Goal: Task Accomplishment & Management: Use online tool/utility

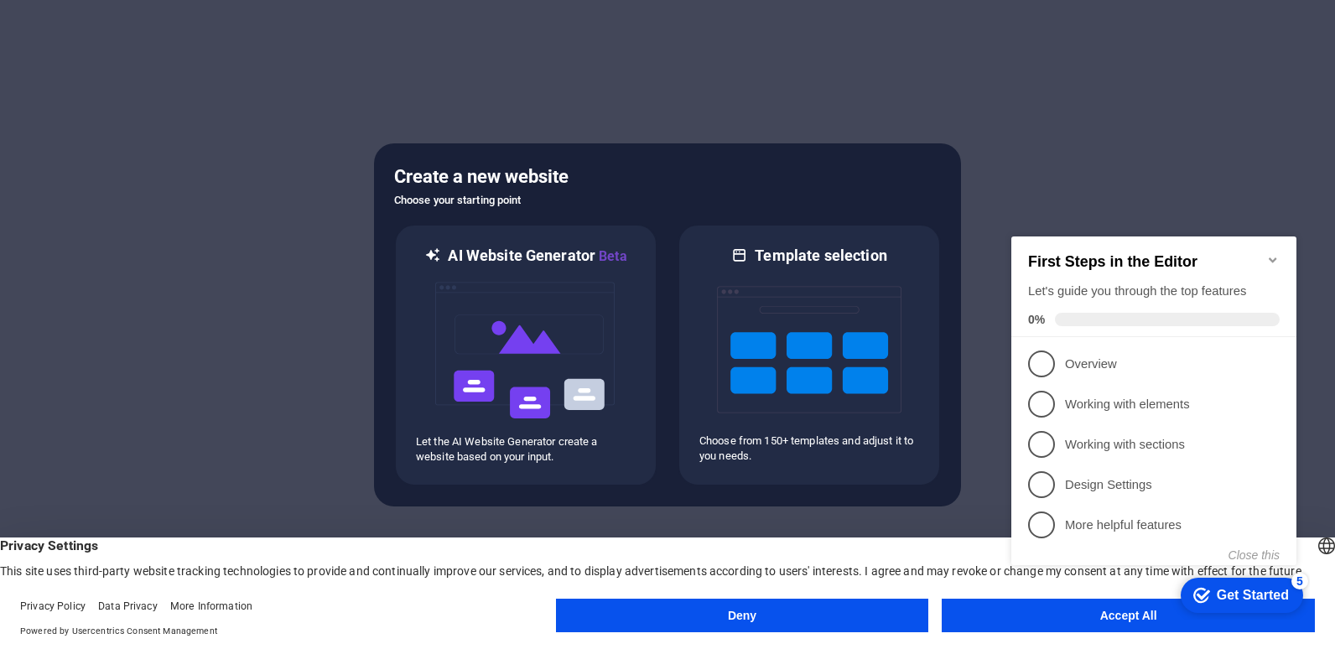
click at [1001, 611] on button "Accept All" at bounding box center [1128, 616] width 373 height 34
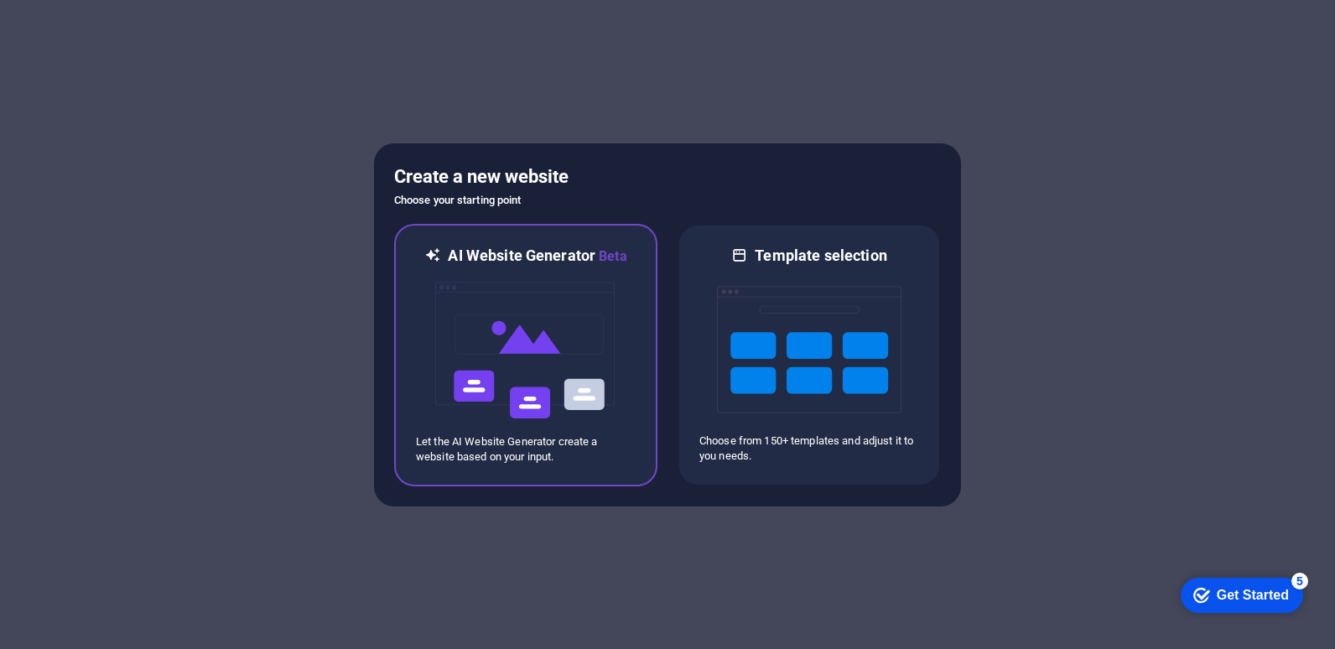
click at [587, 465] on div "AI Website Generator Beta Let the AI Website Generator create a website based o…" at bounding box center [525, 355] width 263 height 263
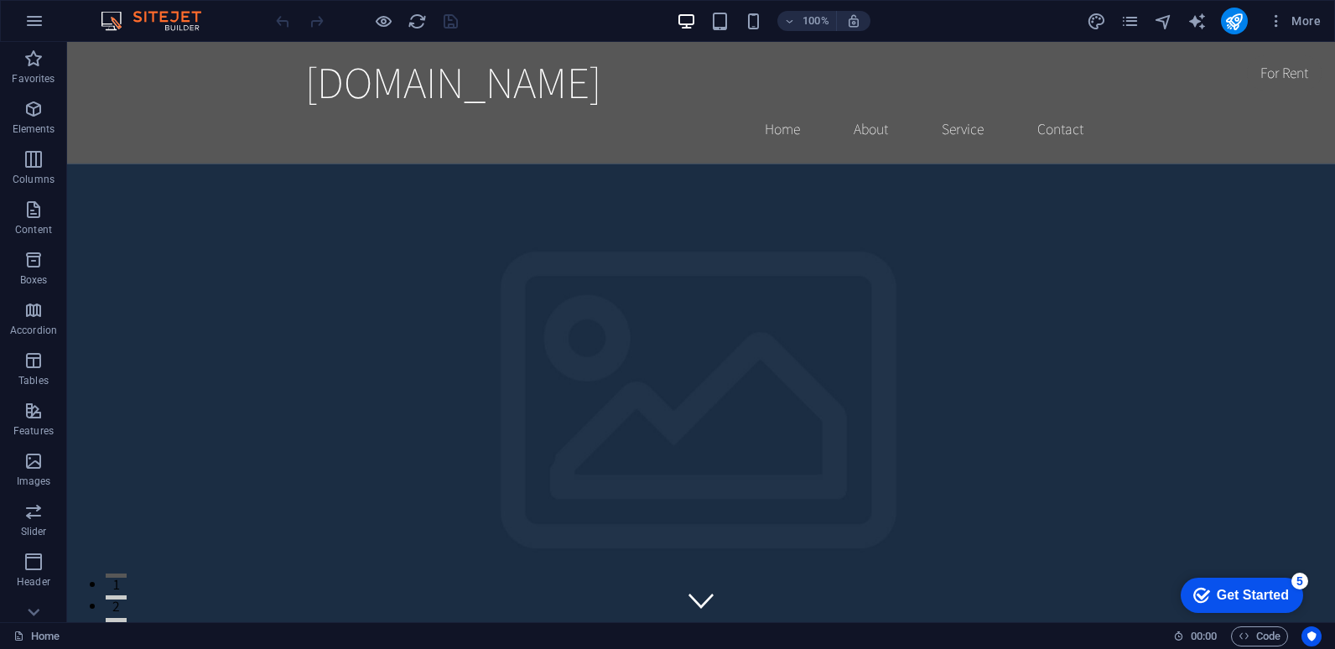
click at [1306, 575] on div "5" at bounding box center [1300, 581] width 17 height 17
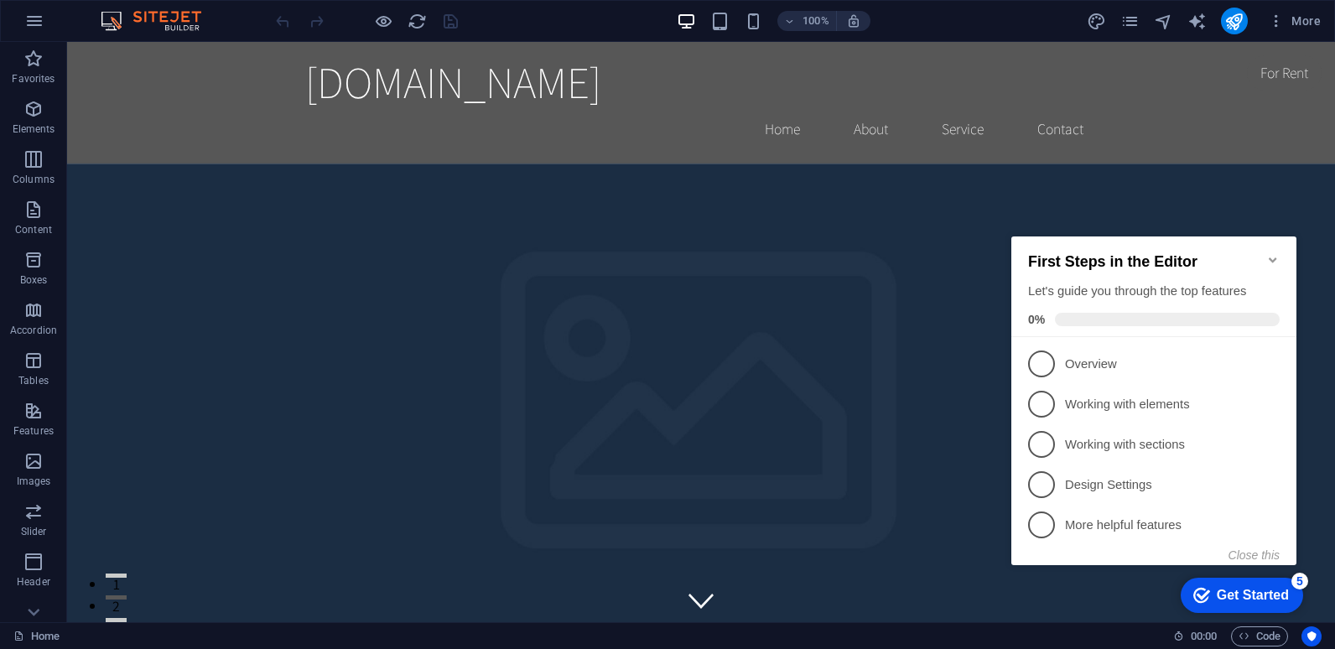
click at [1255, 255] on h2 "First Steps in the Editor" at bounding box center [1154, 262] width 252 height 18
click at [1268, 253] on icon "Minimize checklist" at bounding box center [1272, 259] width 13 height 13
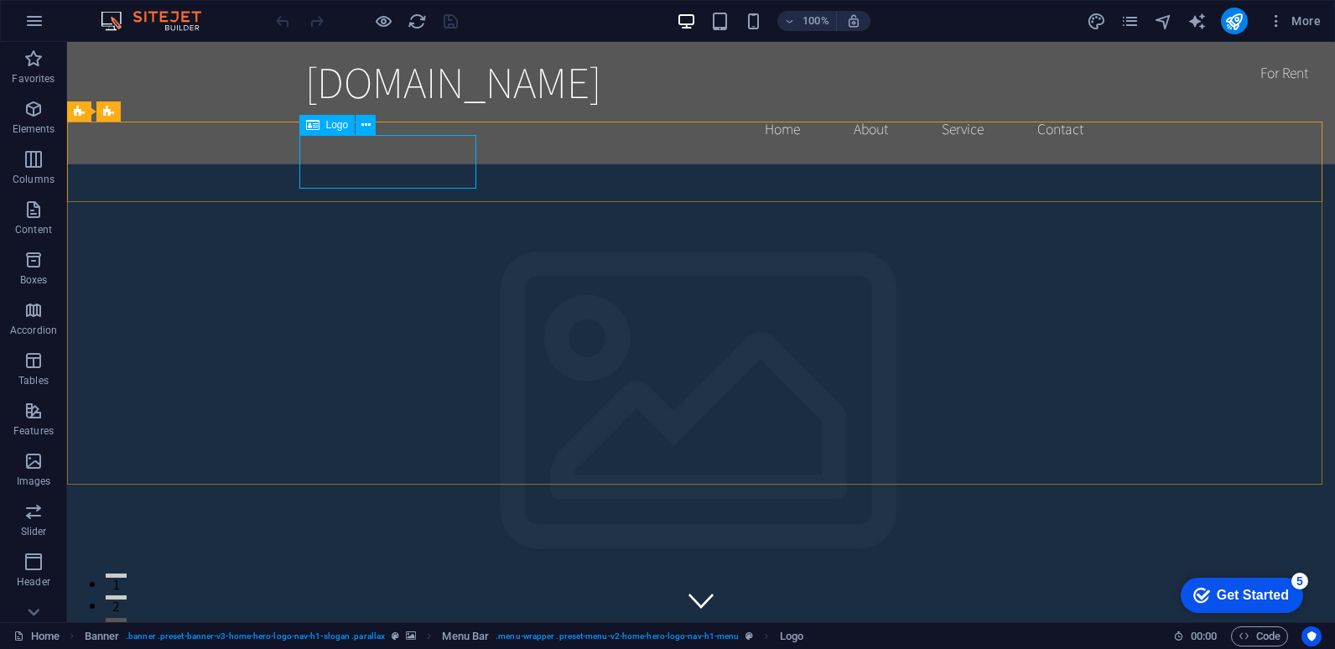
click at [315, 127] on icon at bounding box center [312, 125] width 13 height 20
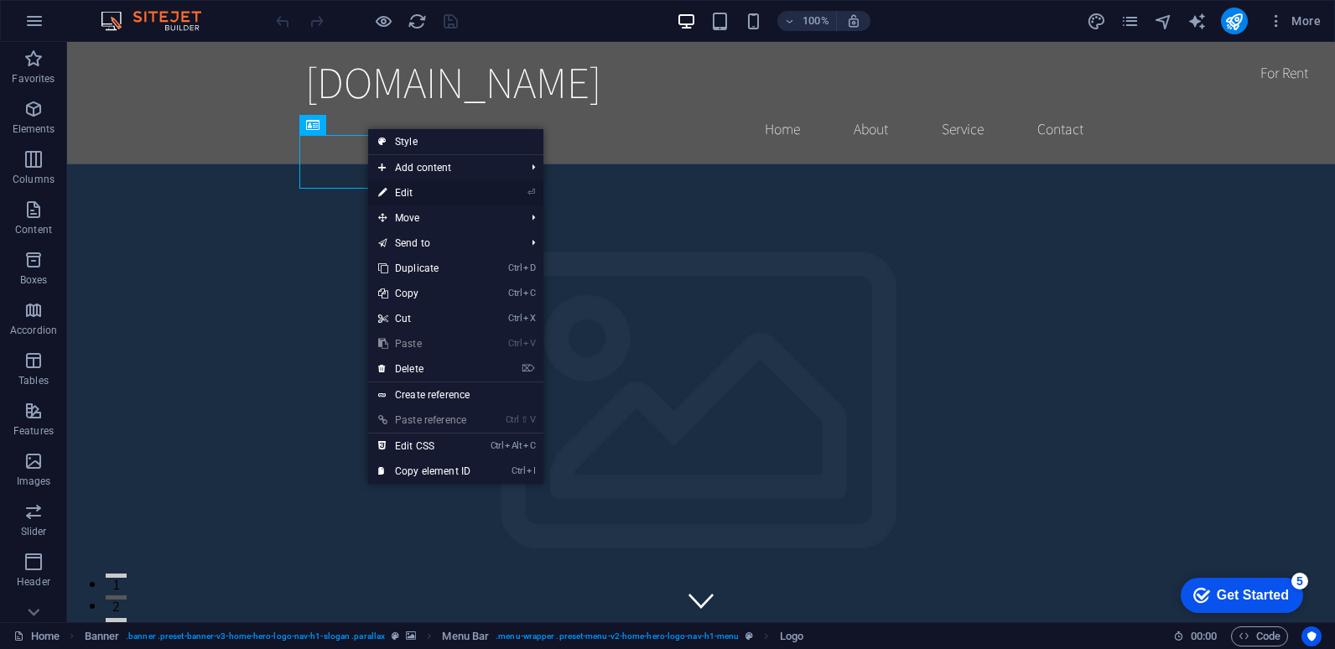
click at [460, 193] on link "⏎ Edit" at bounding box center [424, 192] width 112 height 25
select select "px"
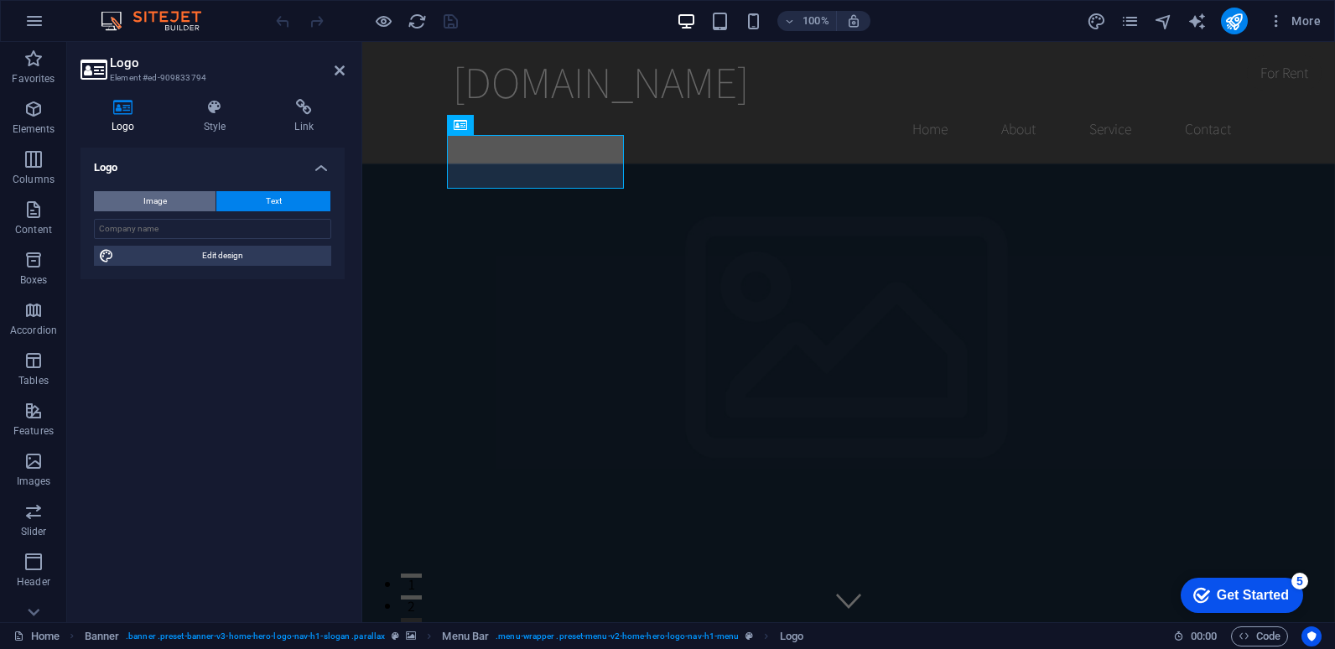
click at [176, 203] on button "Image" at bounding box center [155, 201] width 122 height 20
select select "DISABLED_OPTION_VALUE"
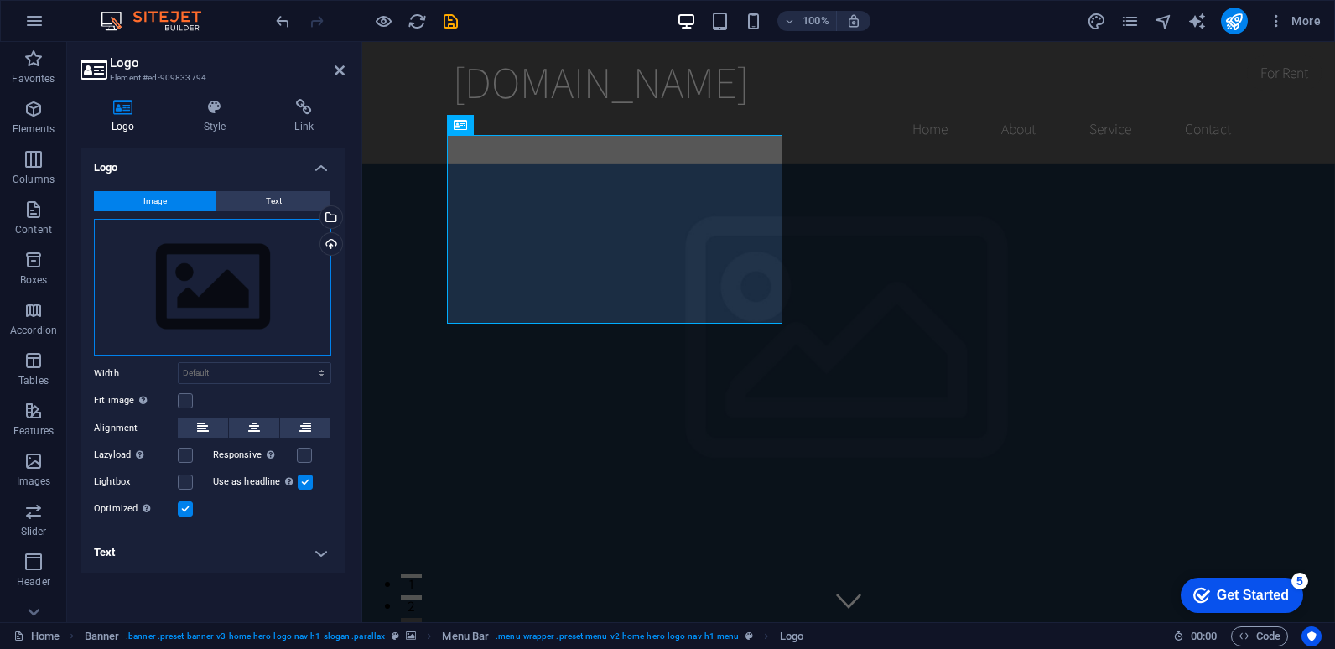
click at [221, 280] on div "Drag files here, click to choose files or select files from Files or our free s…" at bounding box center [212, 288] width 237 height 138
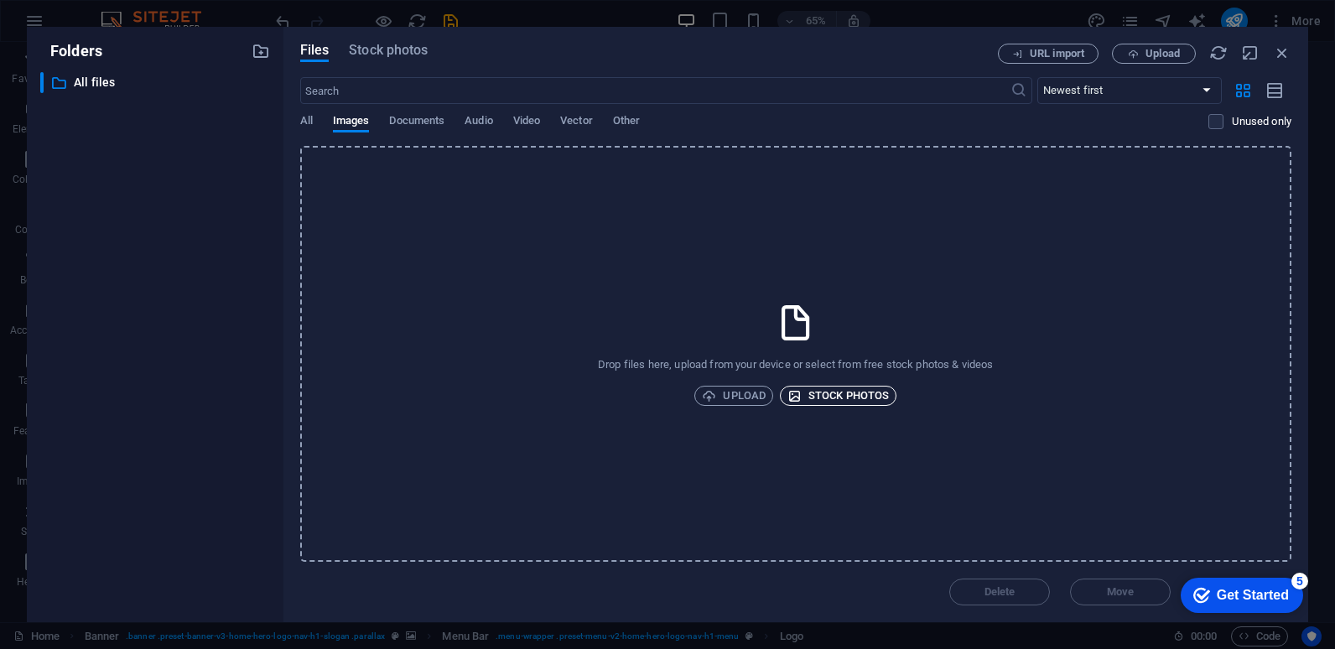
click at [825, 390] on span "Stock photos" at bounding box center [838, 396] width 101 height 20
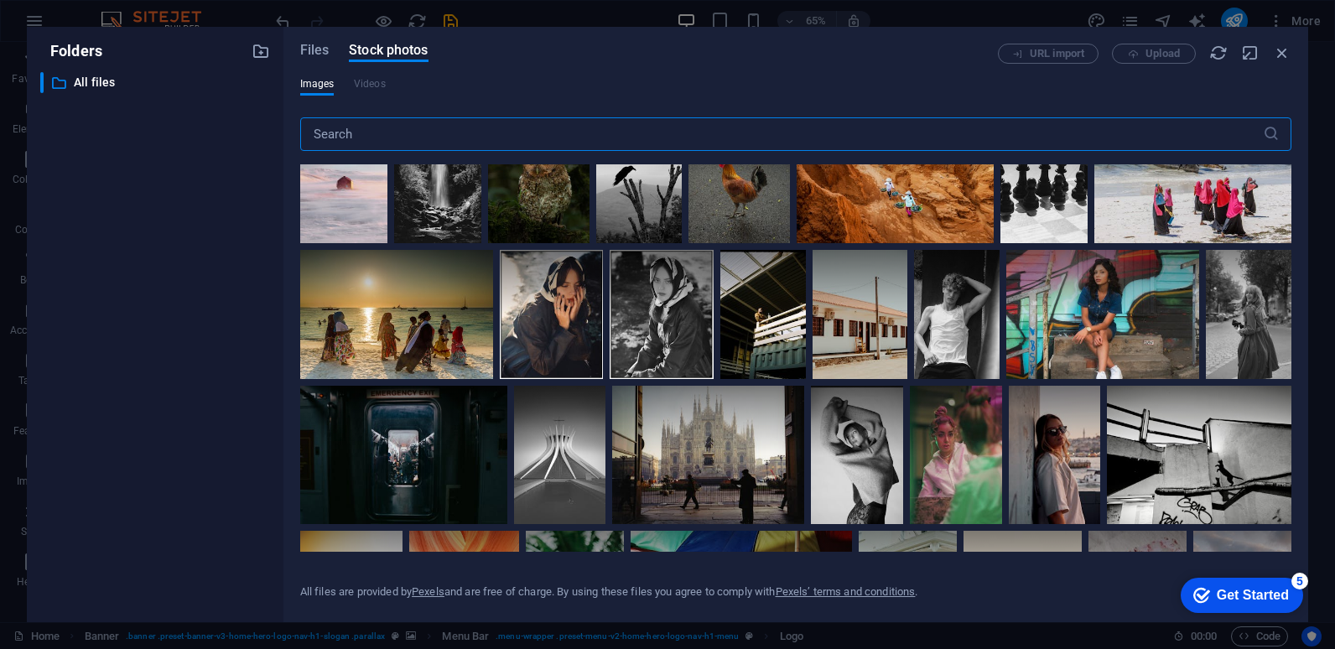
scroll to position [335, 0]
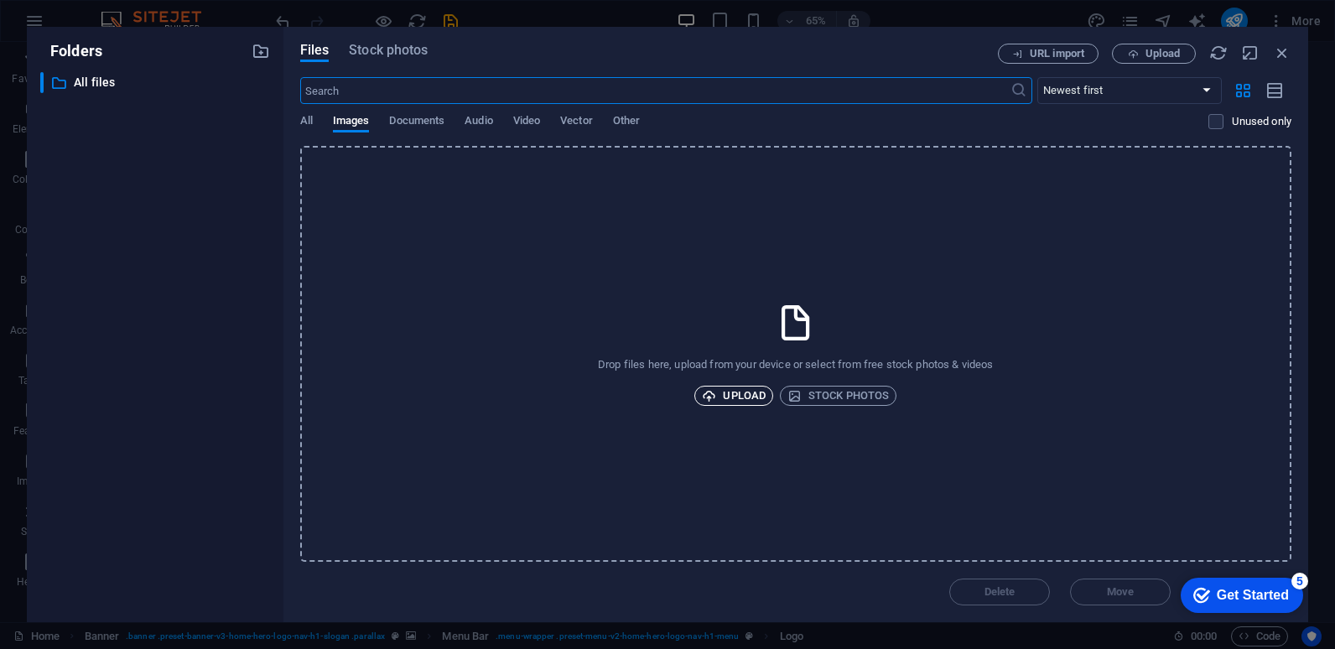
click at [761, 395] on span "Upload" at bounding box center [734, 396] width 64 height 20
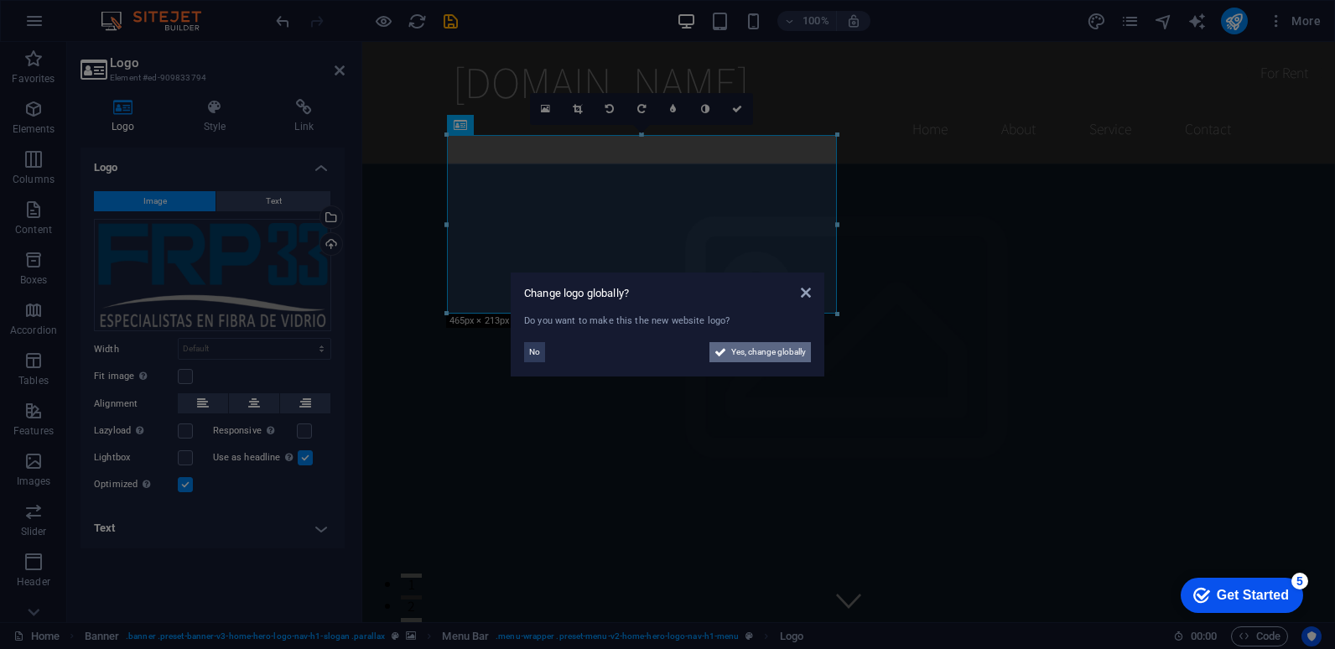
click at [756, 353] on span "Yes, change globally" at bounding box center [768, 352] width 75 height 20
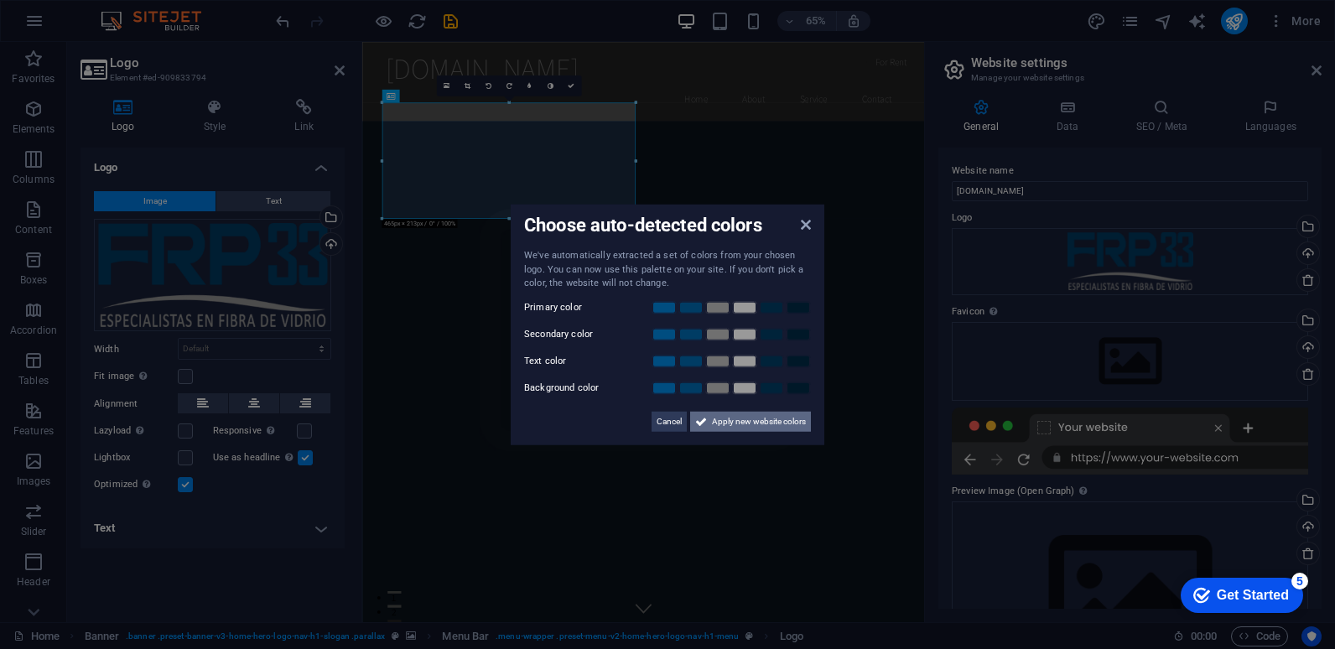
click at [0, 0] on icon at bounding box center [0, 0] width 0 height 0
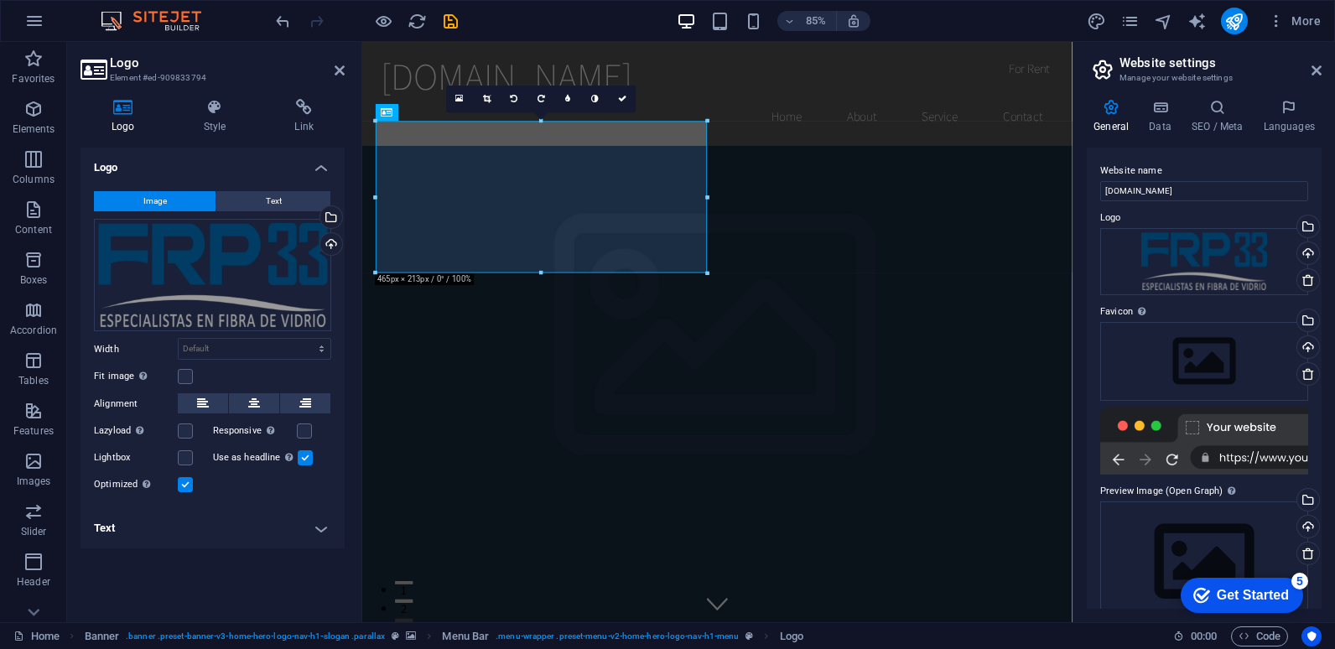
drag, startPoint x: 927, startPoint y: 266, endPoint x: 1071, endPoint y: 265, distance: 144.3
click at [1071, 265] on div "Home Favorites Elements Columns Content Boxes Accordion Tables Features Images …" at bounding box center [667, 332] width 1335 height 580
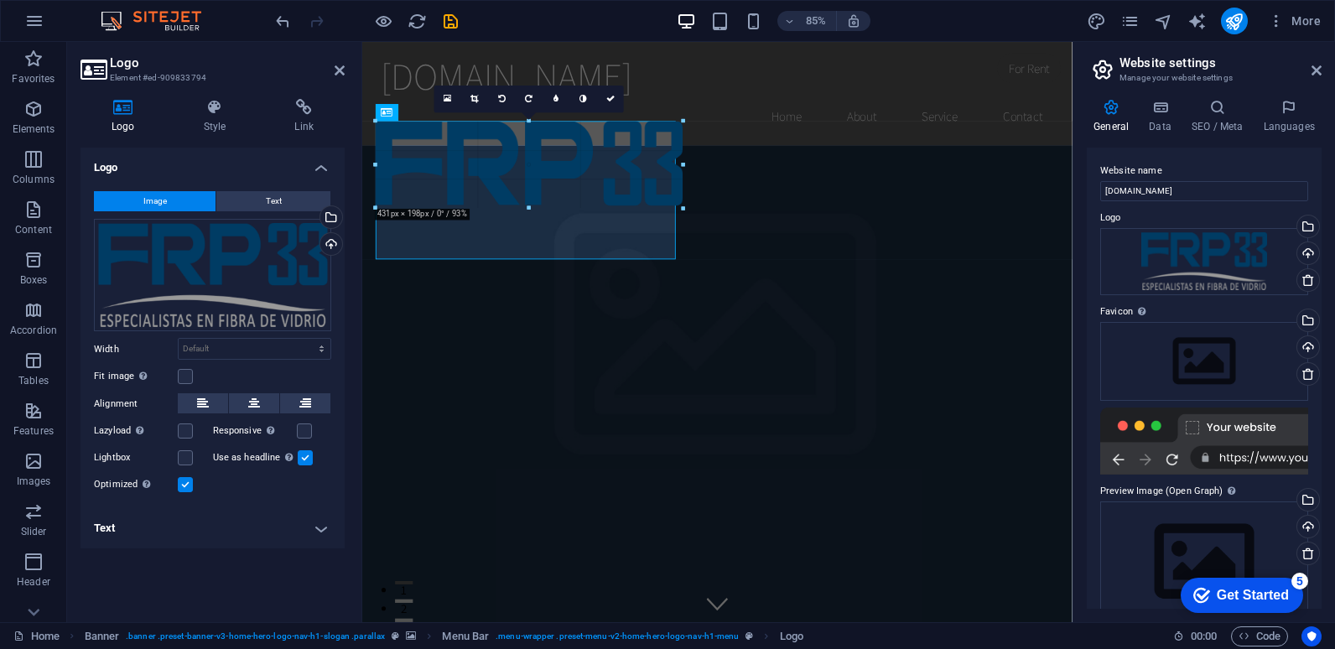
drag, startPoint x: 705, startPoint y: 274, endPoint x: 205, endPoint y: 163, distance: 513.0
type input "267"
select select "px"
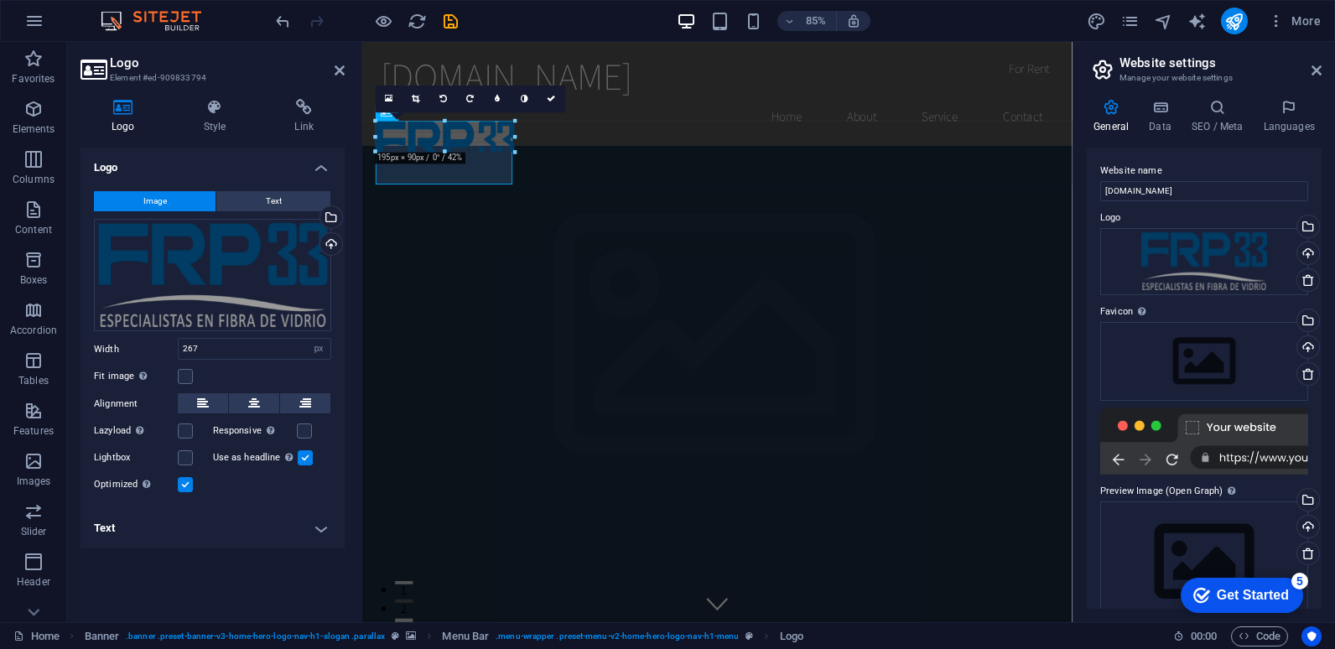
drag, startPoint x: 569, startPoint y: 212, endPoint x: 423, endPoint y: 128, distance: 168.3
type input "93"
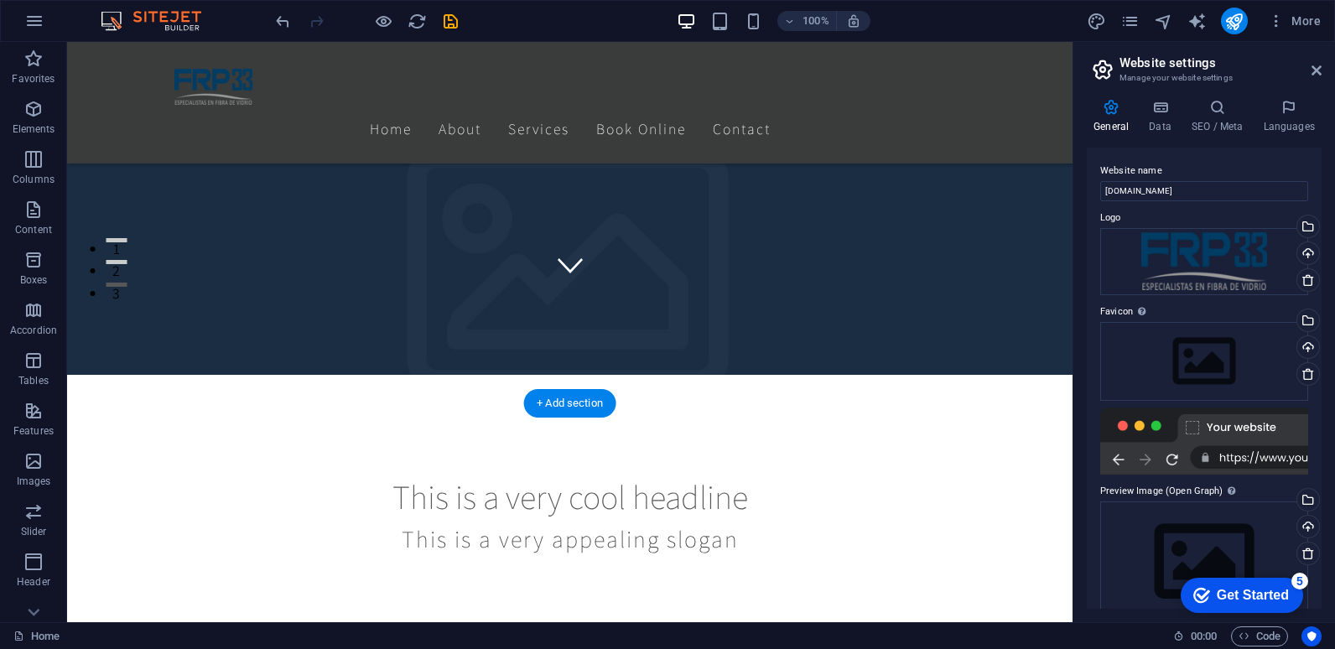
scroll to position [0, 0]
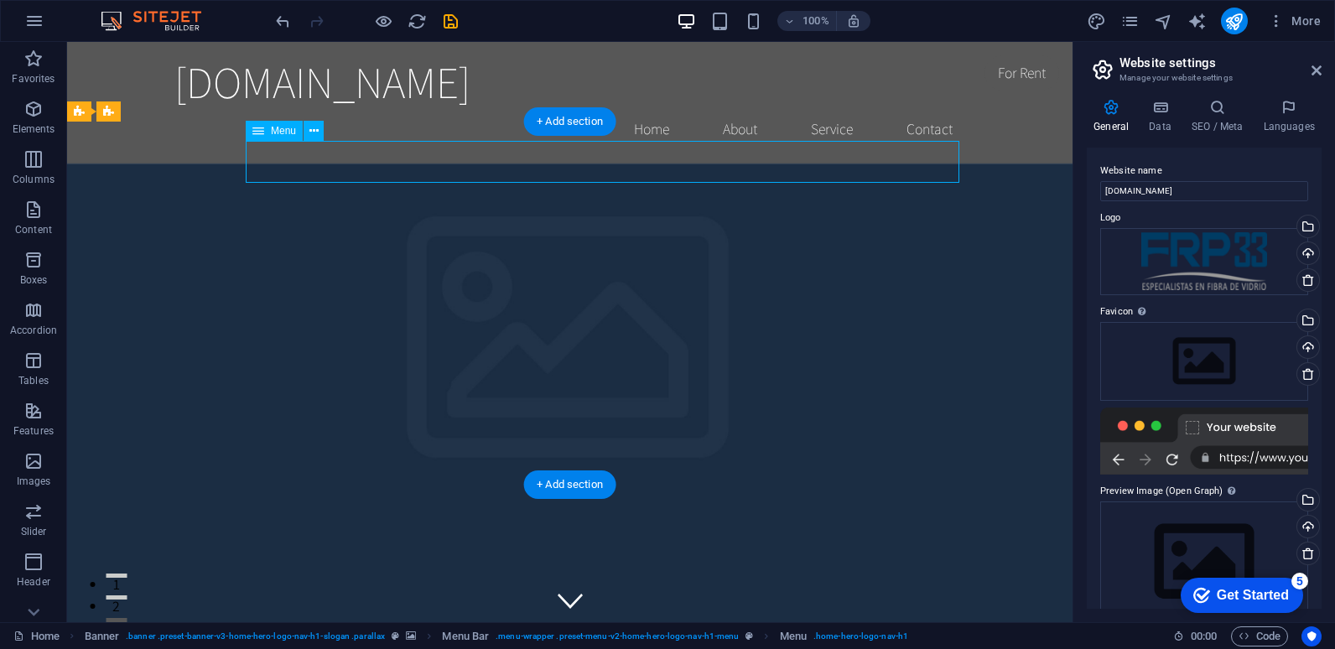
select select
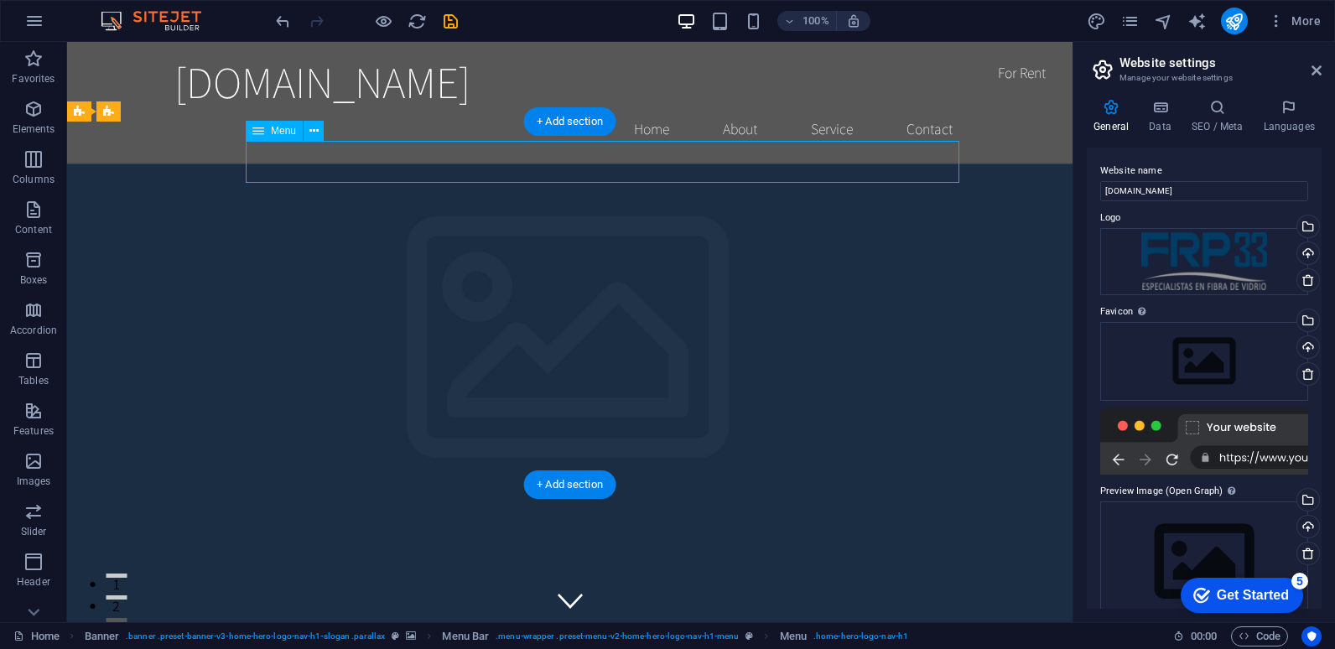
select select
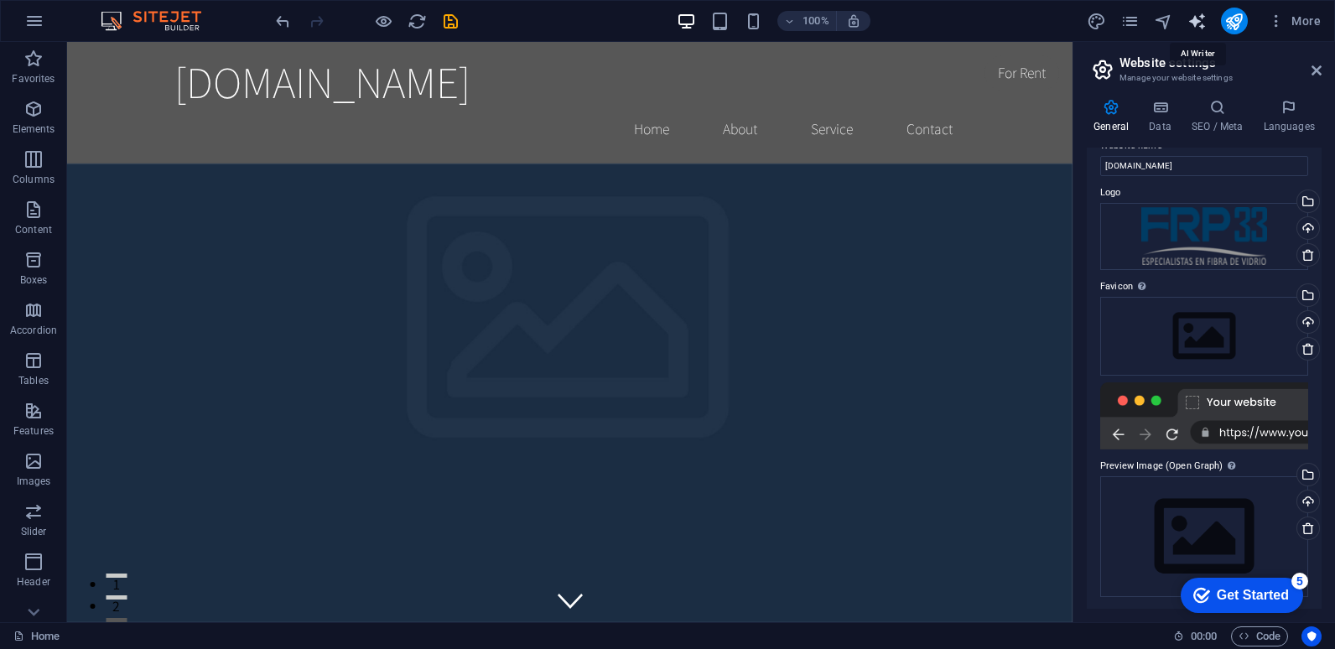
click at [1193, 26] on icon "text_generator" at bounding box center [1197, 21] width 19 height 19
select select "English"
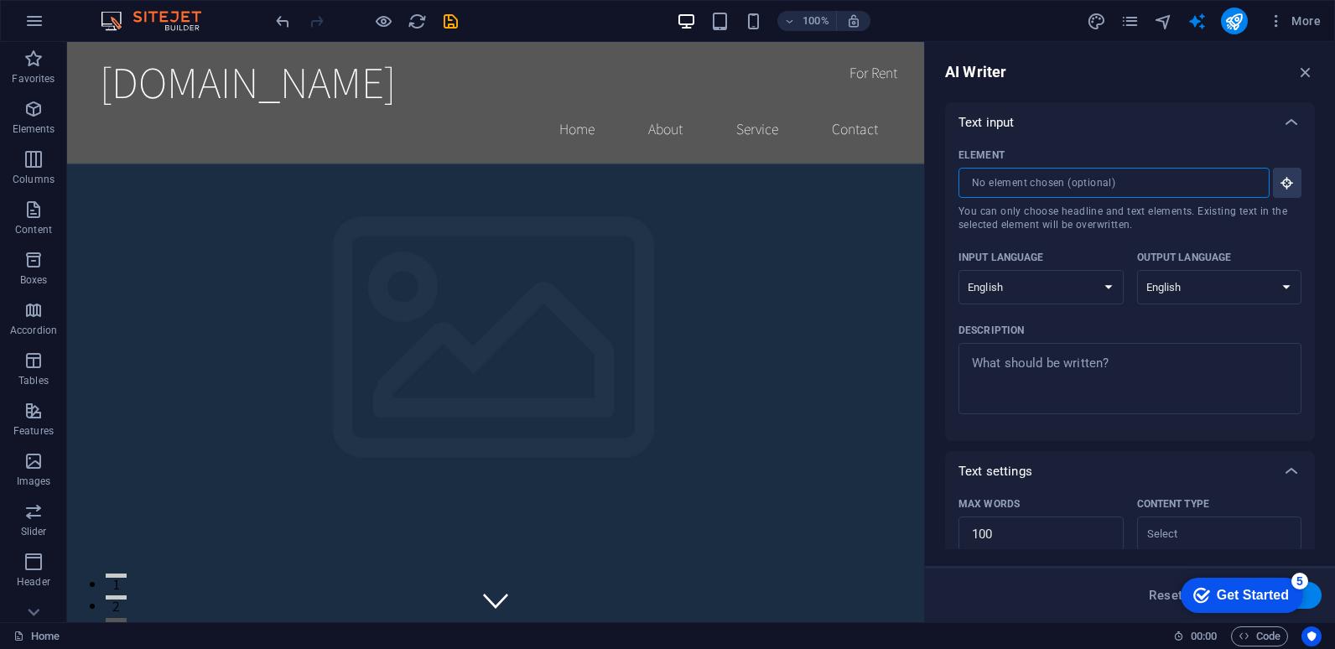
click at [1203, 182] on input "Element ​ You can only choose headline and text elements. Existing text in the …" at bounding box center [1108, 183] width 299 height 30
click at [1036, 290] on select "Albanian Arabic Armenian Awadhi Azerbaijani Bashkir Basque Belarusian Bengali B…" at bounding box center [1041, 287] width 165 height 34
select select "Spanish"
click at [959, 270] on select "Albanian Arabic Armenian Awadhi Azerbaijani Bashkir Basque Belarusian Bengali B…" at bounding box center [1041, 287] width 165 height 34
click at [1152, 282] on select "Albanian Arabic Armenian Awadhi Azerbaijani Bashkir Basque Belarusian Bengali B…" at bounding box center [1219, 287] width 165 height 34
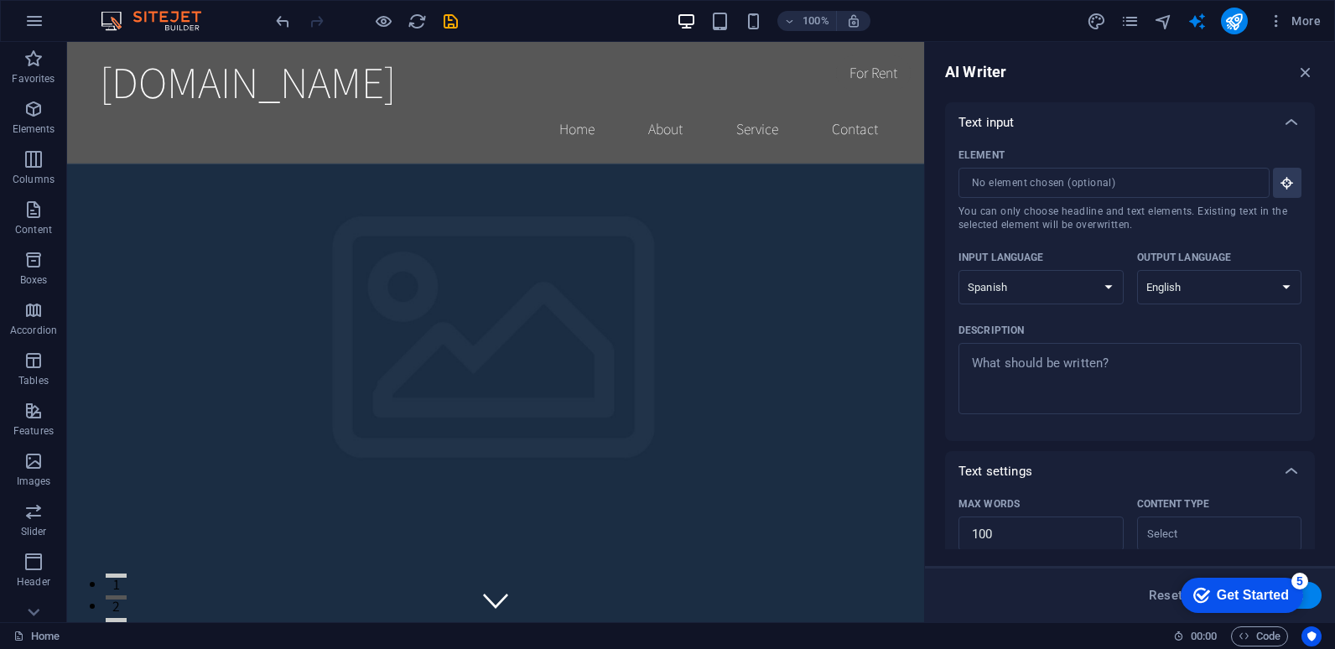
select select "Spanish"
click at [1137, 270] on select "Albanian Arabic Armenian Awadhi Azerbaijani Bashkir Basque Belarusian Bengali B…" at bounding box center [1219, 287] width 165 height 34
click at [1197, 23] on icon "text_generator" at bounding box center [1197, 21] width 19 height 19
click at [42, 19] on icon "button" at bounding box center [34, 21] width 20 height 20
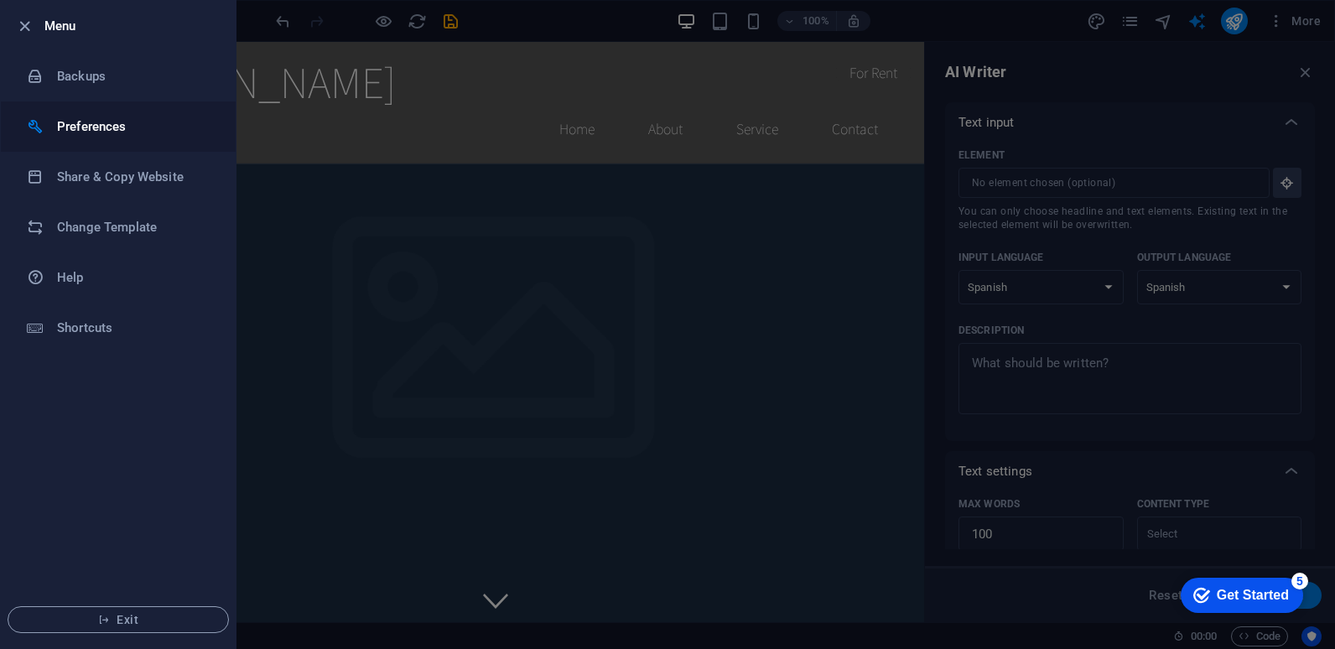
click at [96, 125] on h6 "Preferences" at bounding box center [134, 127] width 155 height 20
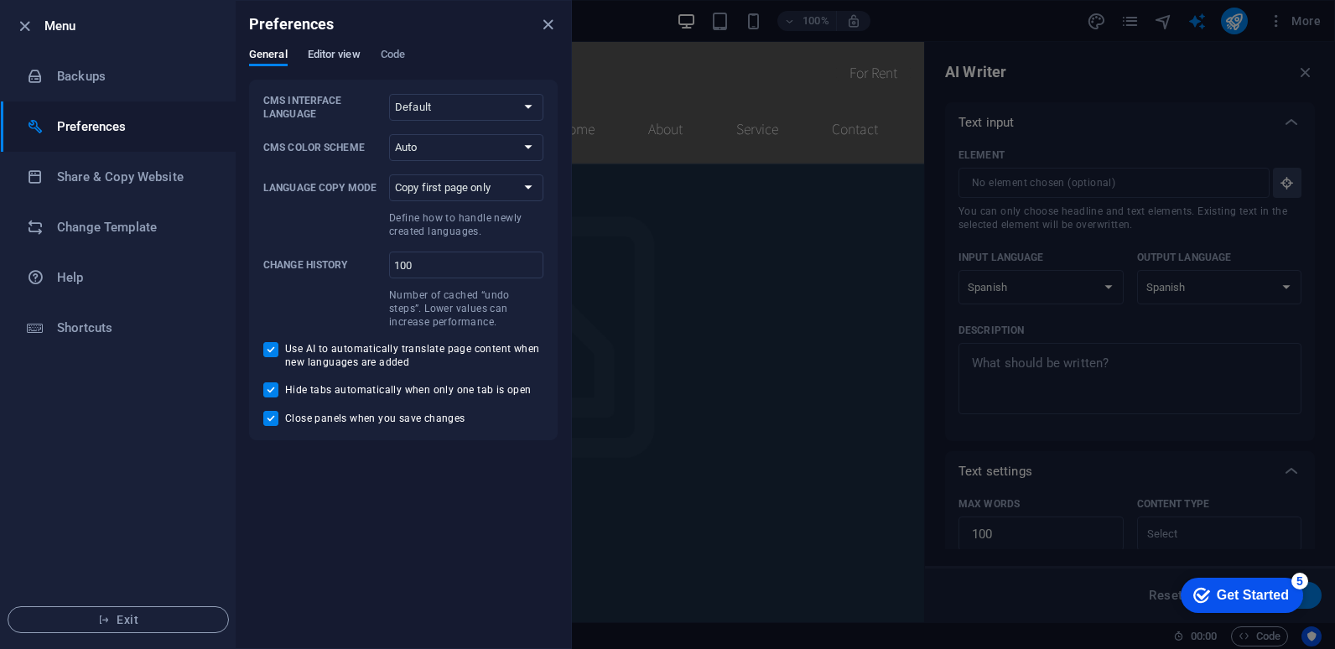
click at [321, 55] on span "Editor view" at bounding box center [334, 55] width 53 height 23
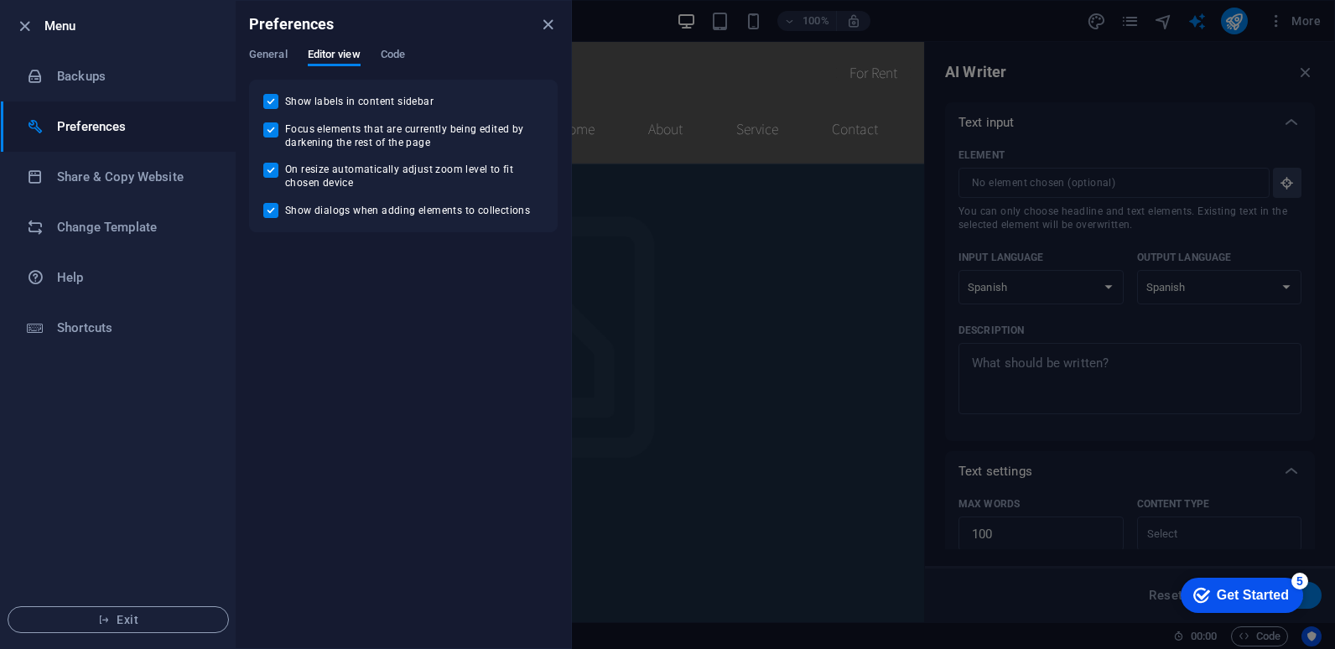
click at [427, 53] on div "General Editor view Code" at bounding box center [403, 64] width 309 height 32
click at [389, 53] on span "Code" at bounding box center [393, 55] width 24 height 23
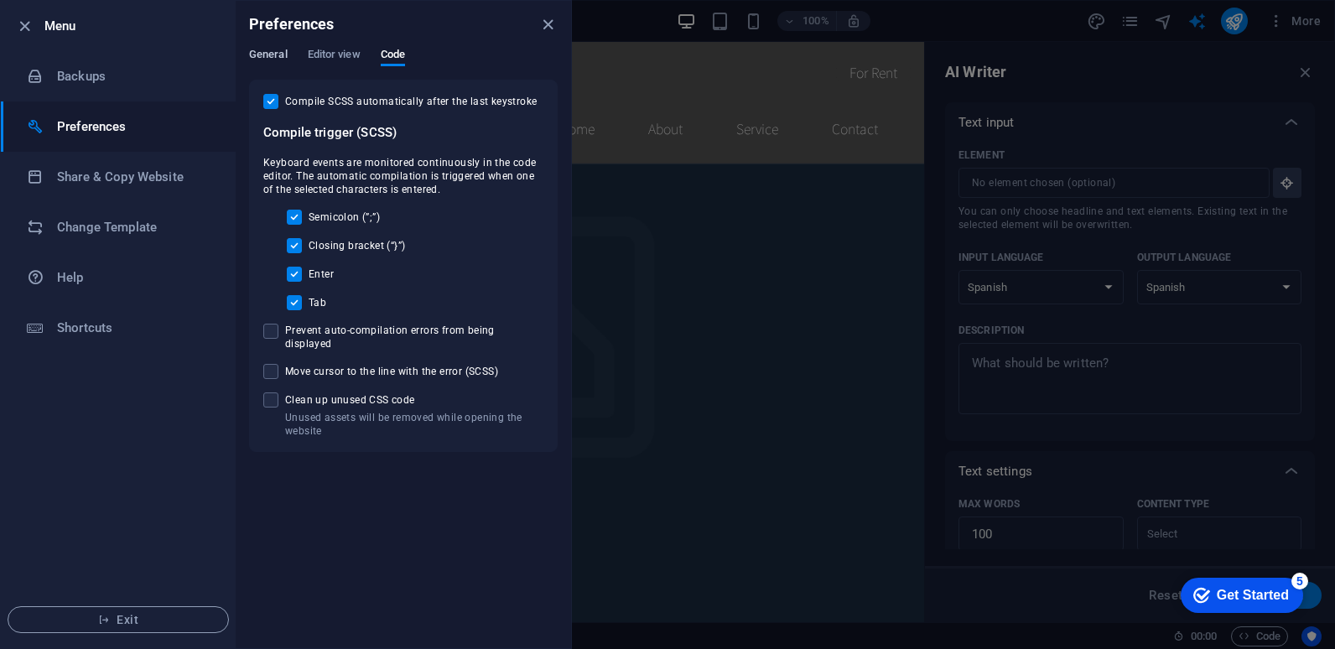
click at [281, 50] on span "General" at bounding box center [268, 55] width 39 height 23
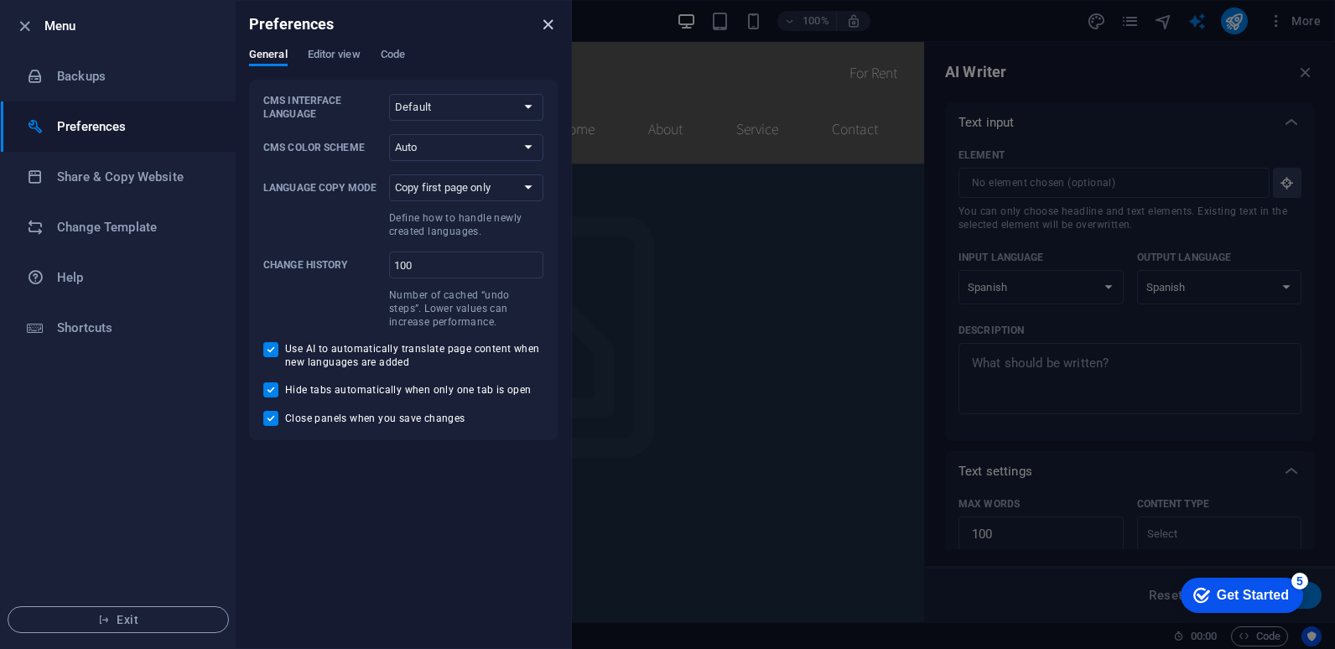
click at [545, 26] on icon "close" at bounding box center [547, 24] width 19 height 19
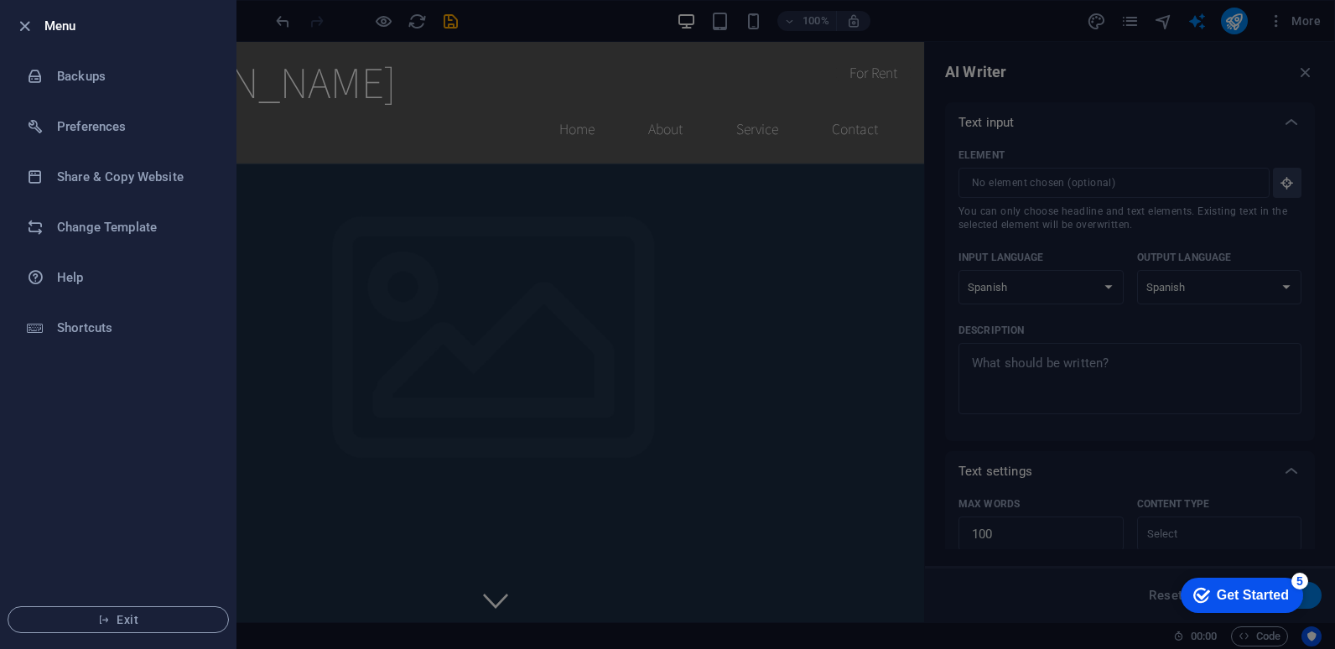
click at [304, 81] on div at bounding box center [667, 324] width 1335 height 649
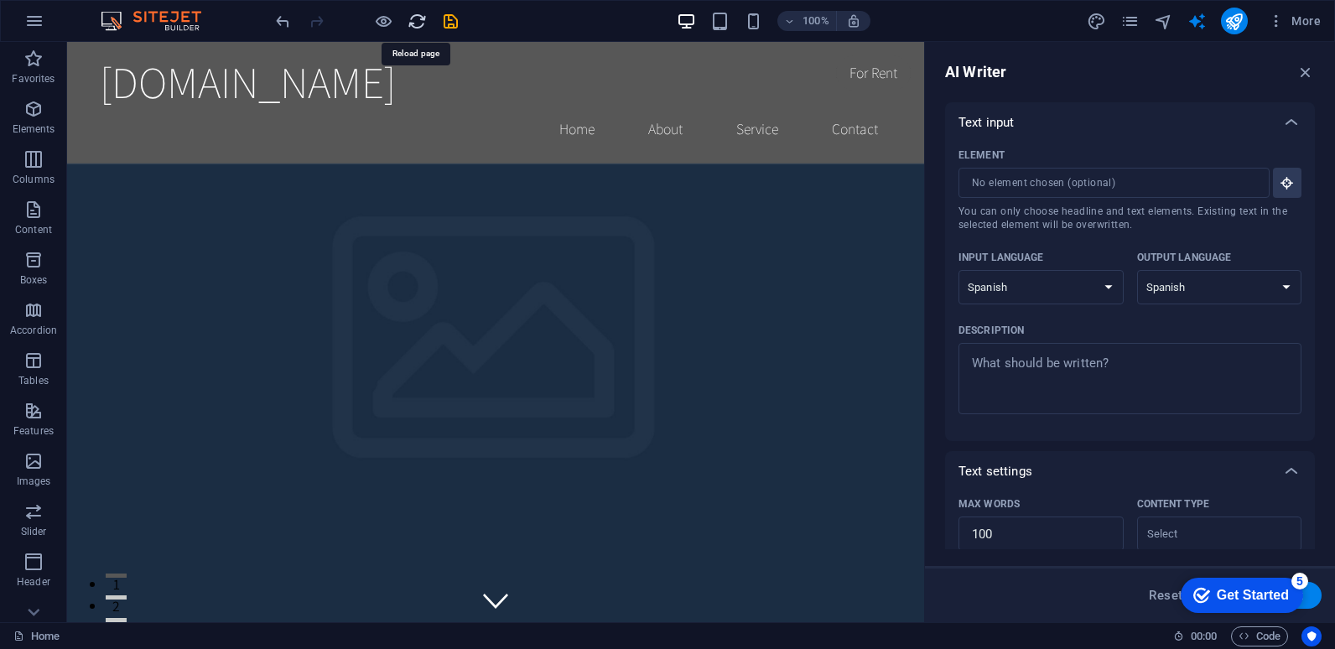
click at [419, 23] on icon "reload" at bounding box center [417, 21] width 19 height 19
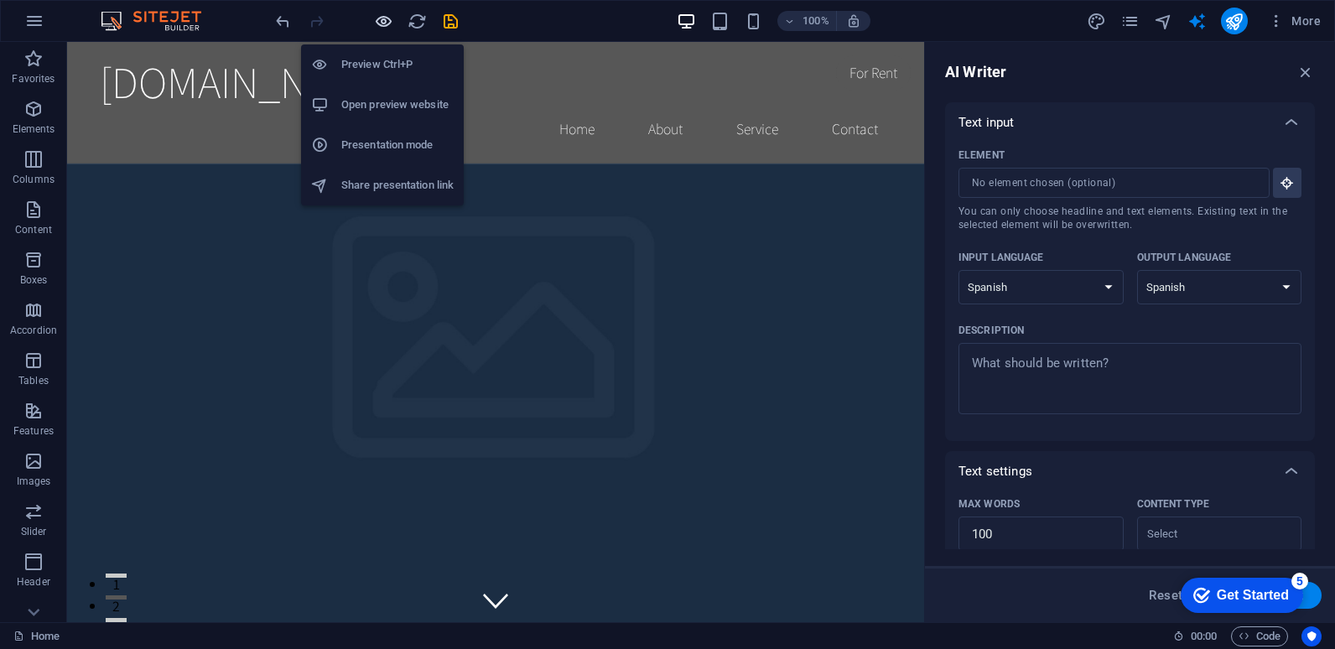
click at [0, 0] on icon "button" at bounding box center [0, 0] width 0 height 0
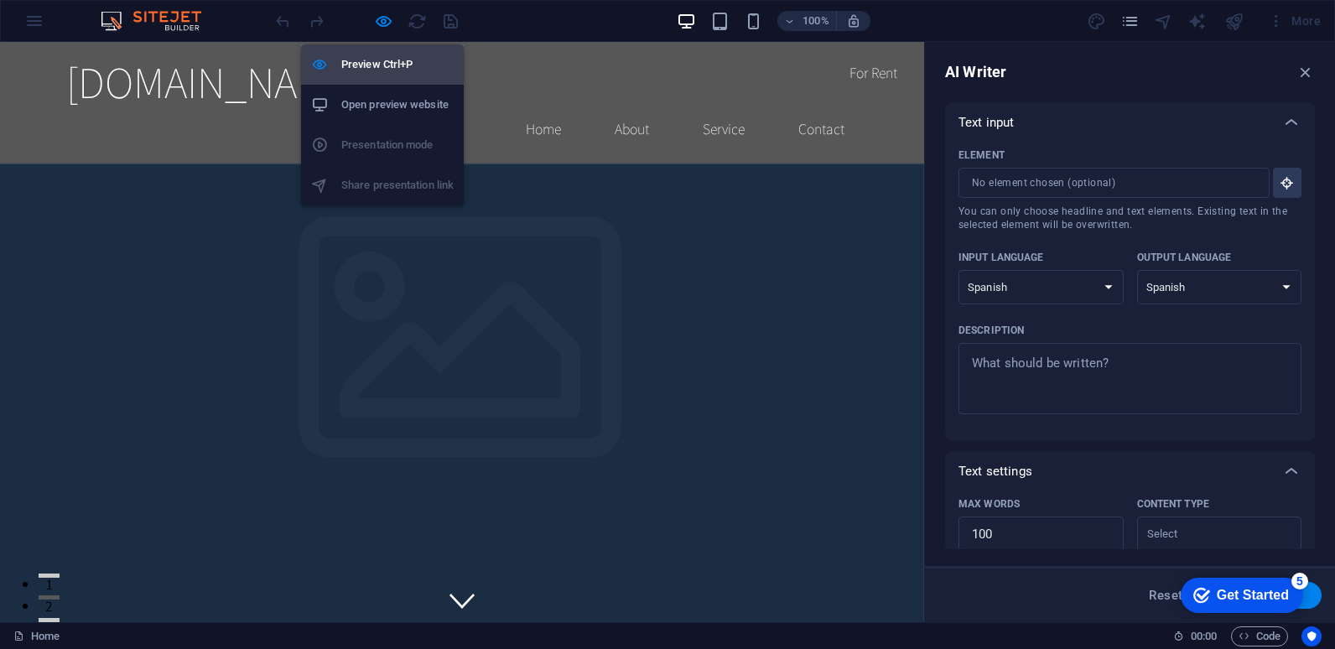
click at [384, 65] on h6 "Preview Ctrl+P" at bounding box center [397, 65] width 112 height 20
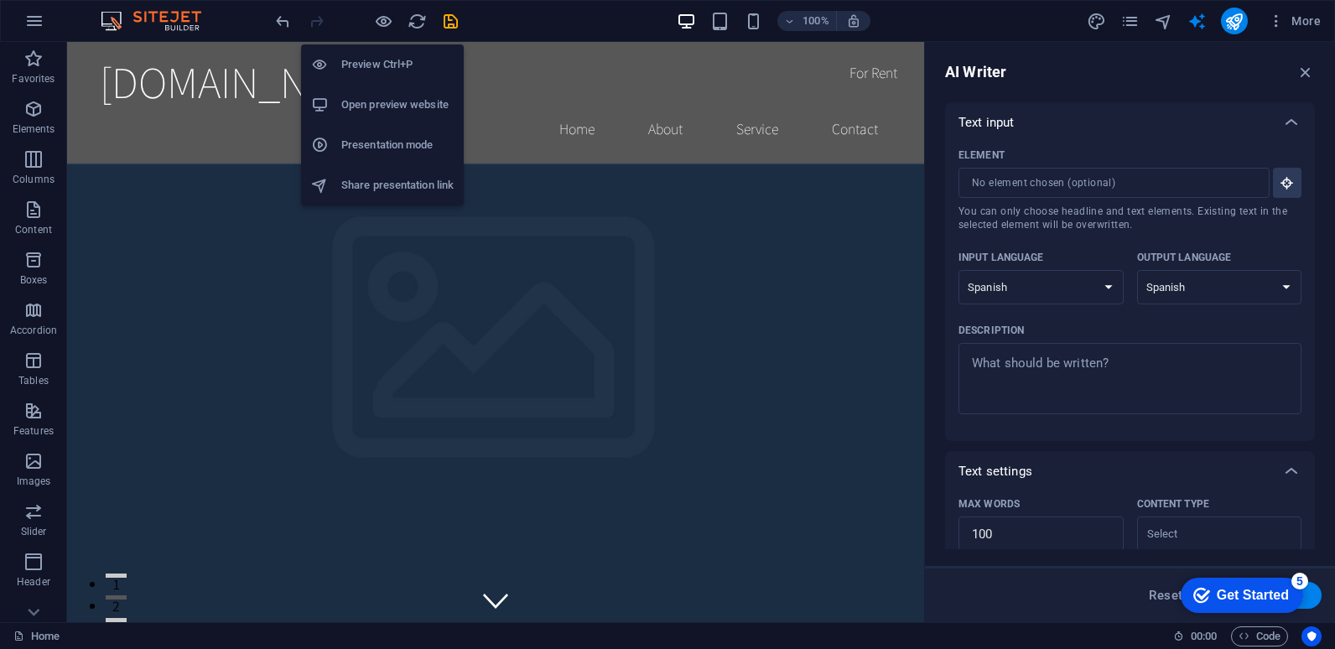
click at [384, 65] on h6 "Preview Ctrl+P" at bounding box center [397, 65] width 112 height 20
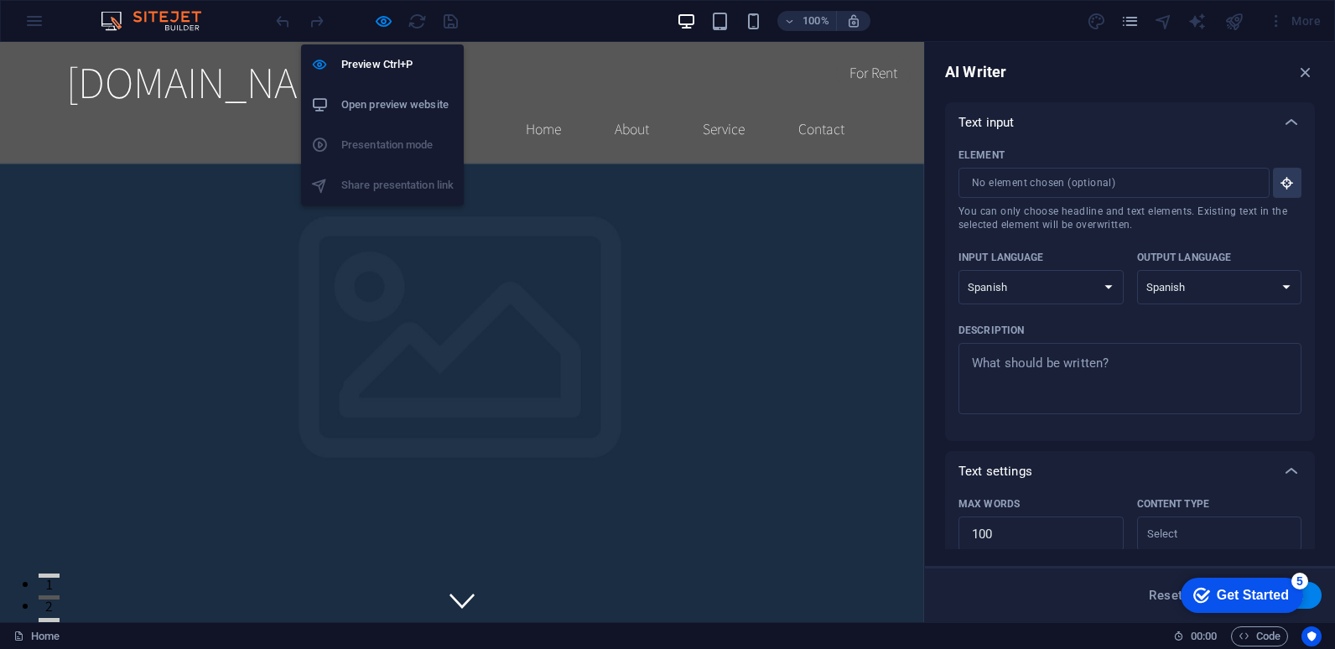
click at [382, 101] on h6 "Open preview website" at bounding box center [397, 105] width 112 height 20
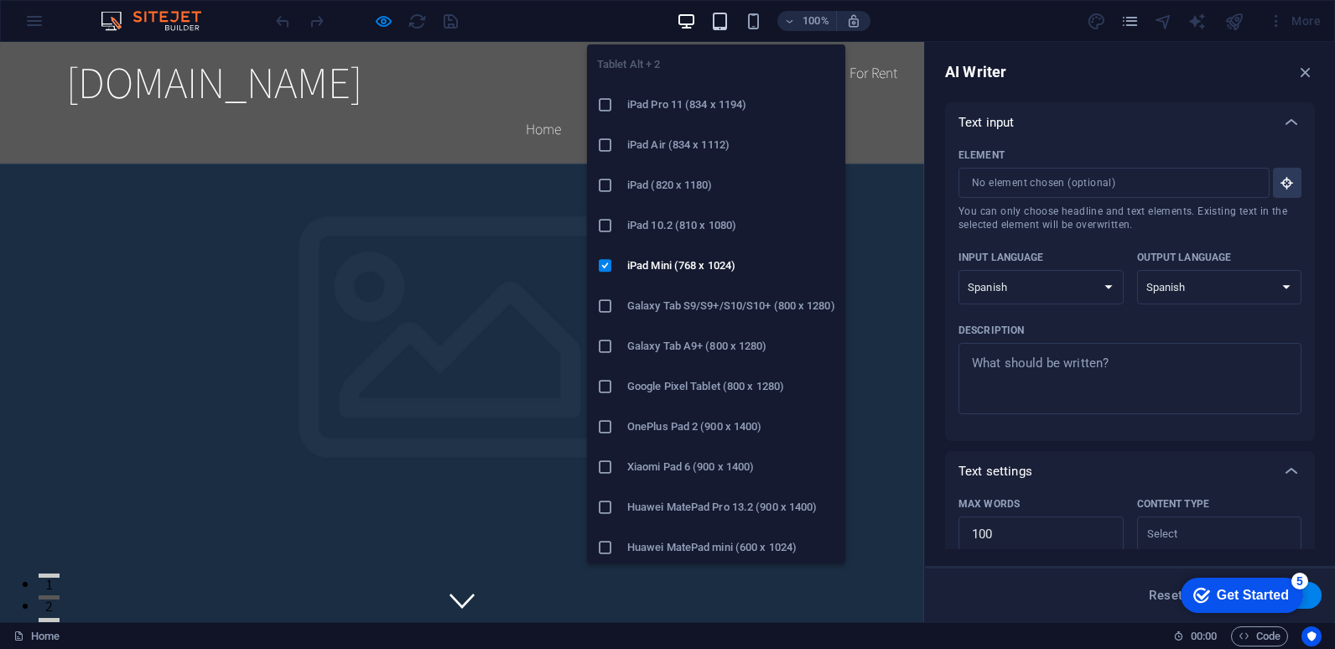
click at [712, 28] on icon "button" at bounding box center [719, 21] width 19 height 19
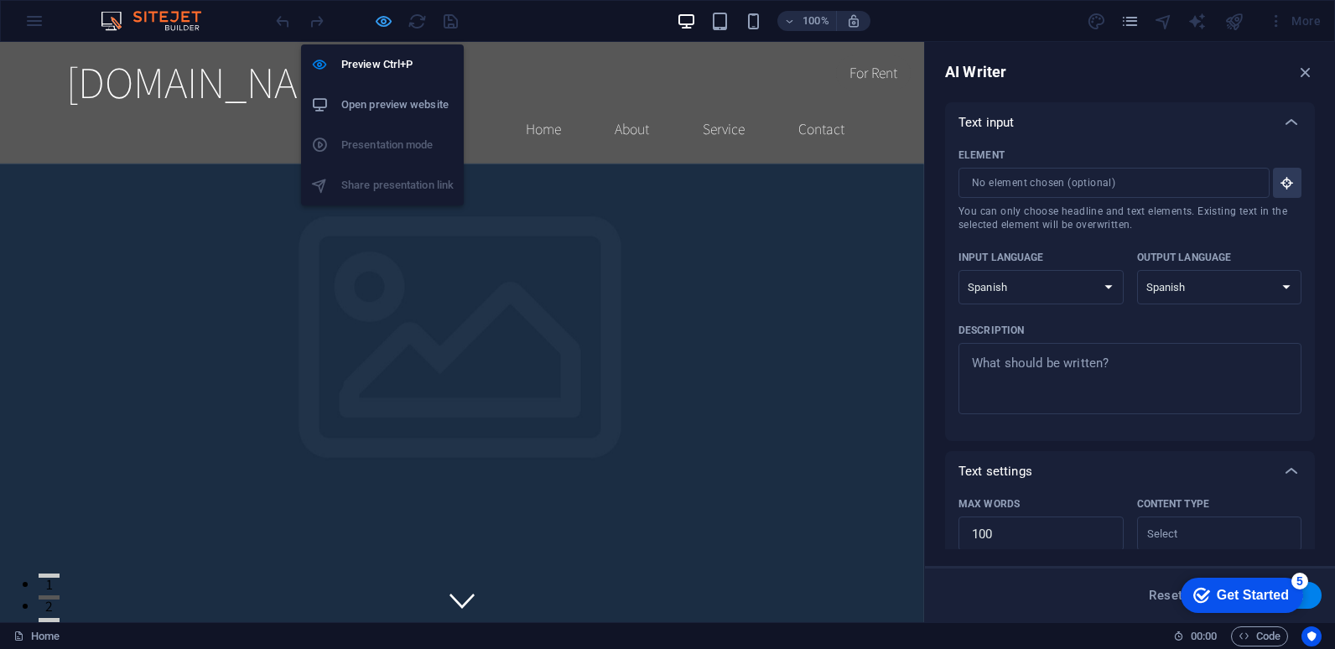
click at [0, 0] on icon "button" at bounding box center [0, 0] width 0 height 0
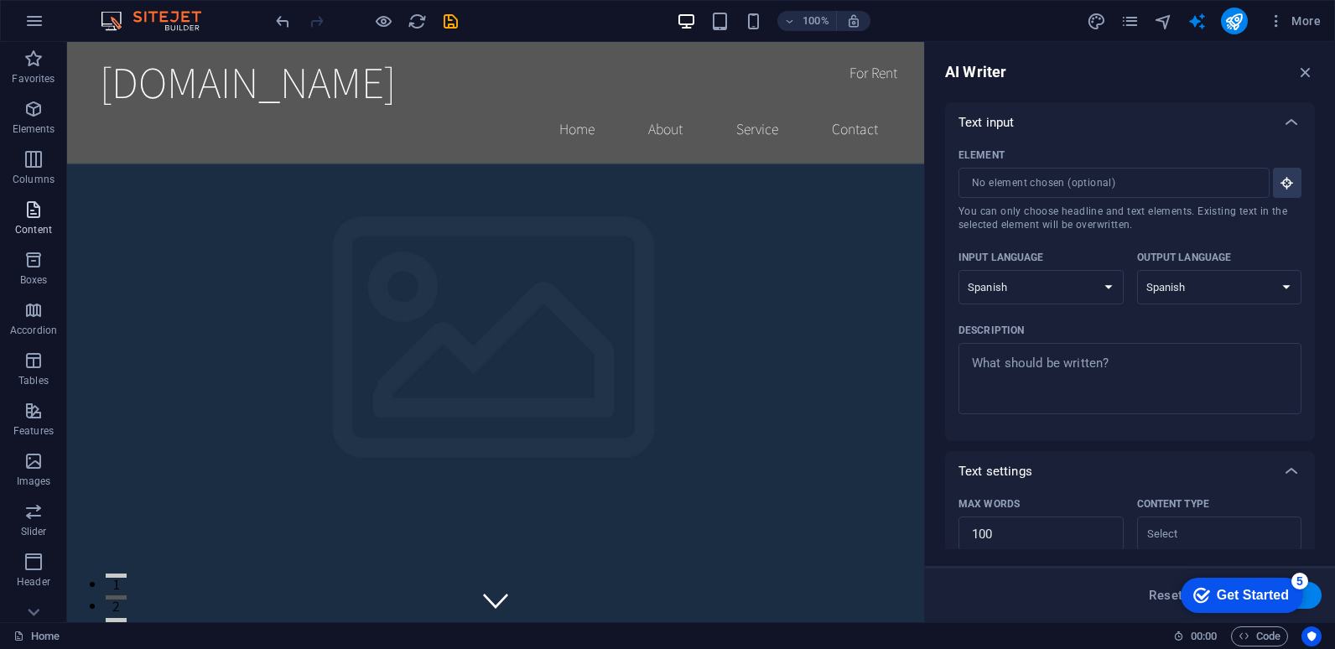
click at [39, 202] on icon "button" at bounding box center [33, 210] width 20 height 20
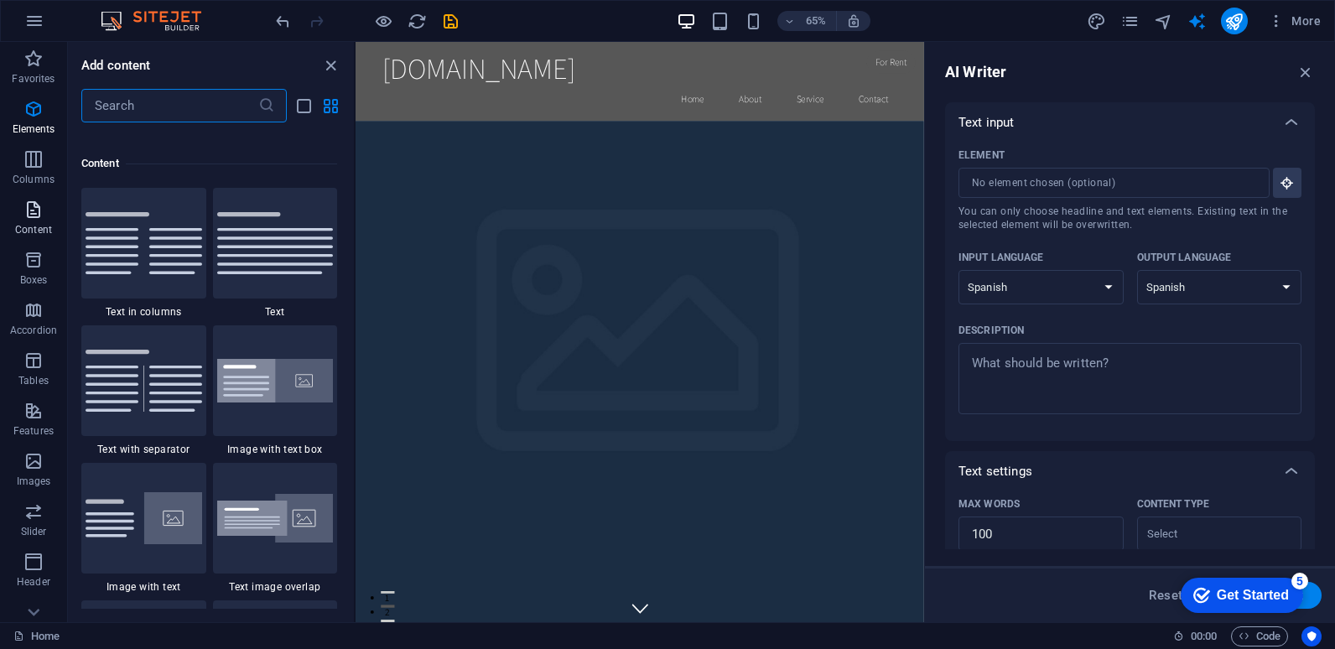
scroll to position [2935, 0]
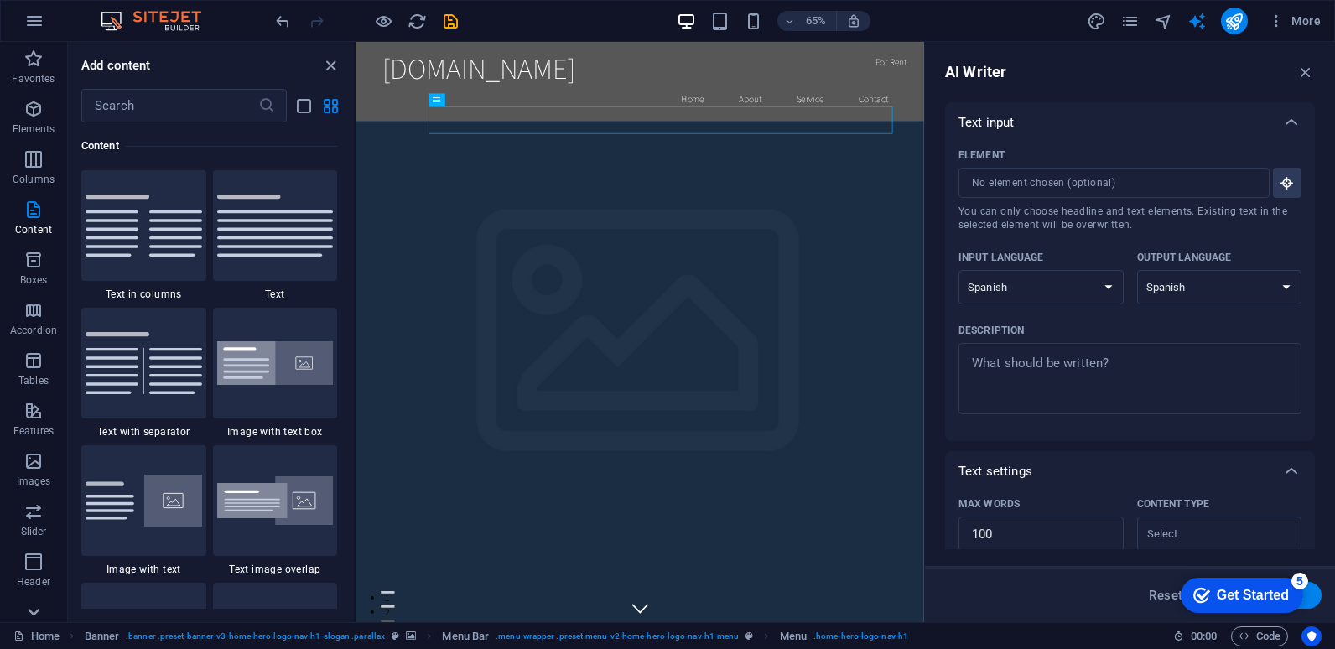
click at [34, 612] on icon at bounding box center [33, 611] width 23 height 23
click at [328, 60] on icon "close panel" at bounding box center [330, 65] width 19 height 19
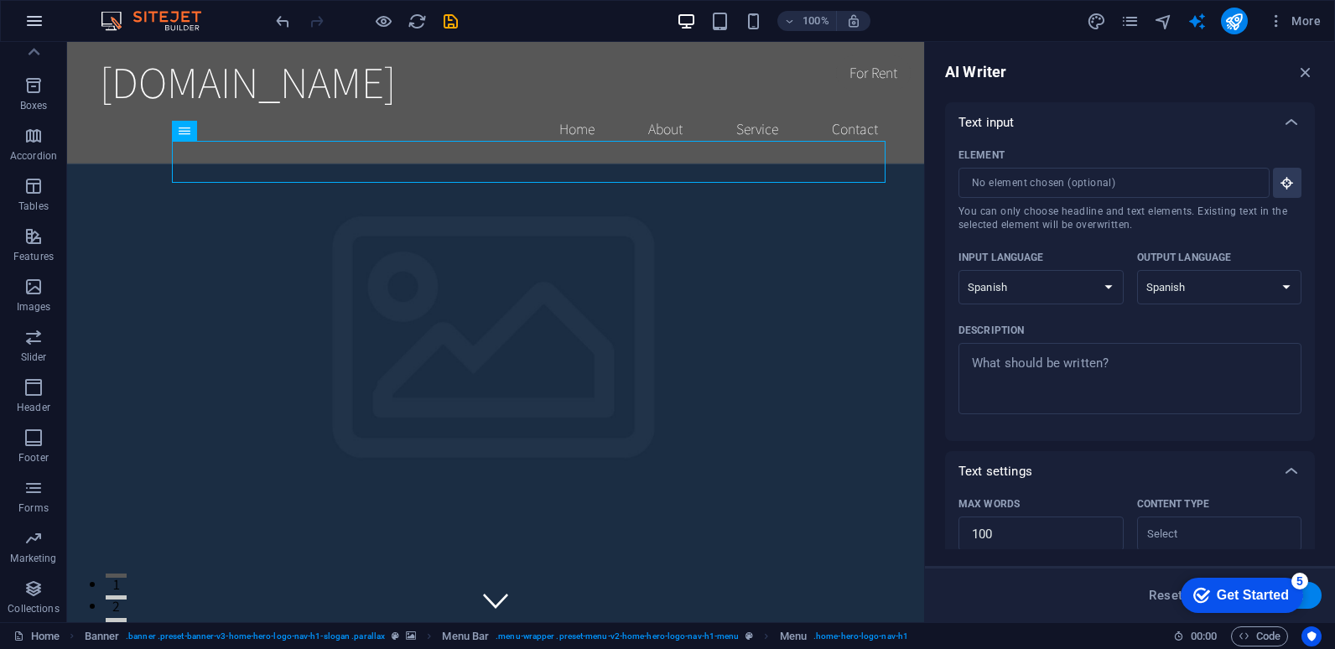
click at [34, 28] on icon "button" at bounding box center [34, 21] width 20 height 20
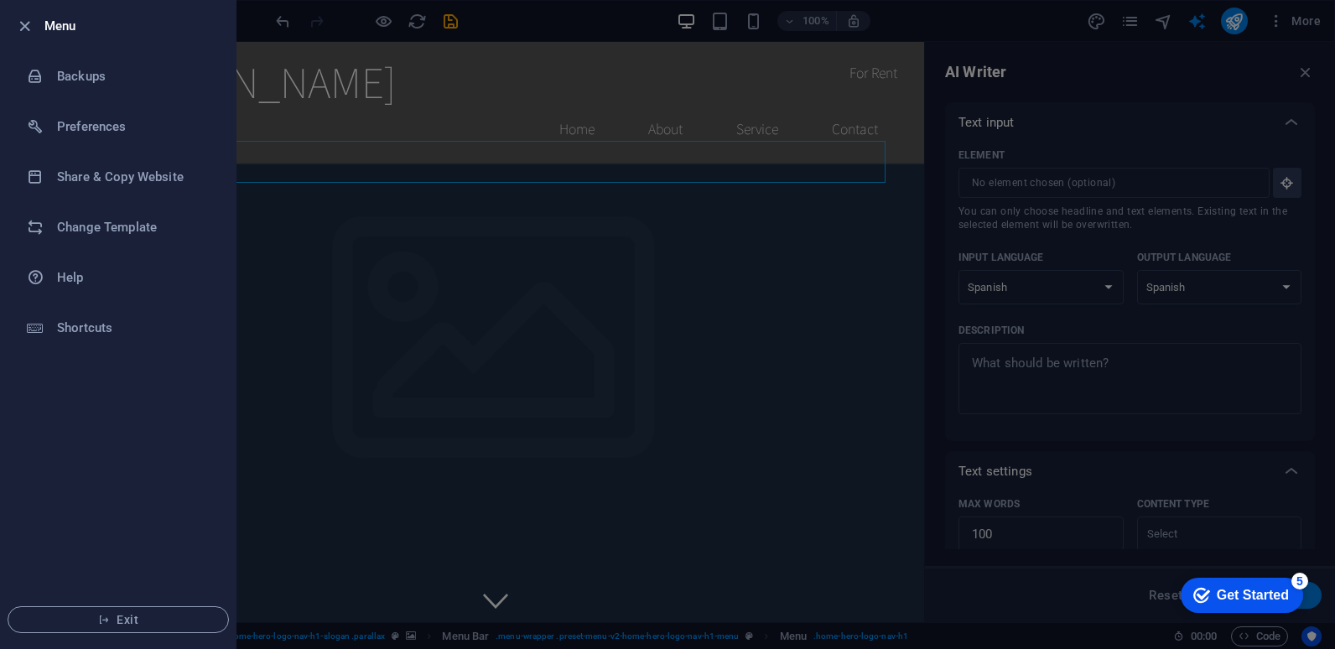
click at [284, 199] on div at bounding box center [667, 324] width 1335 height 649
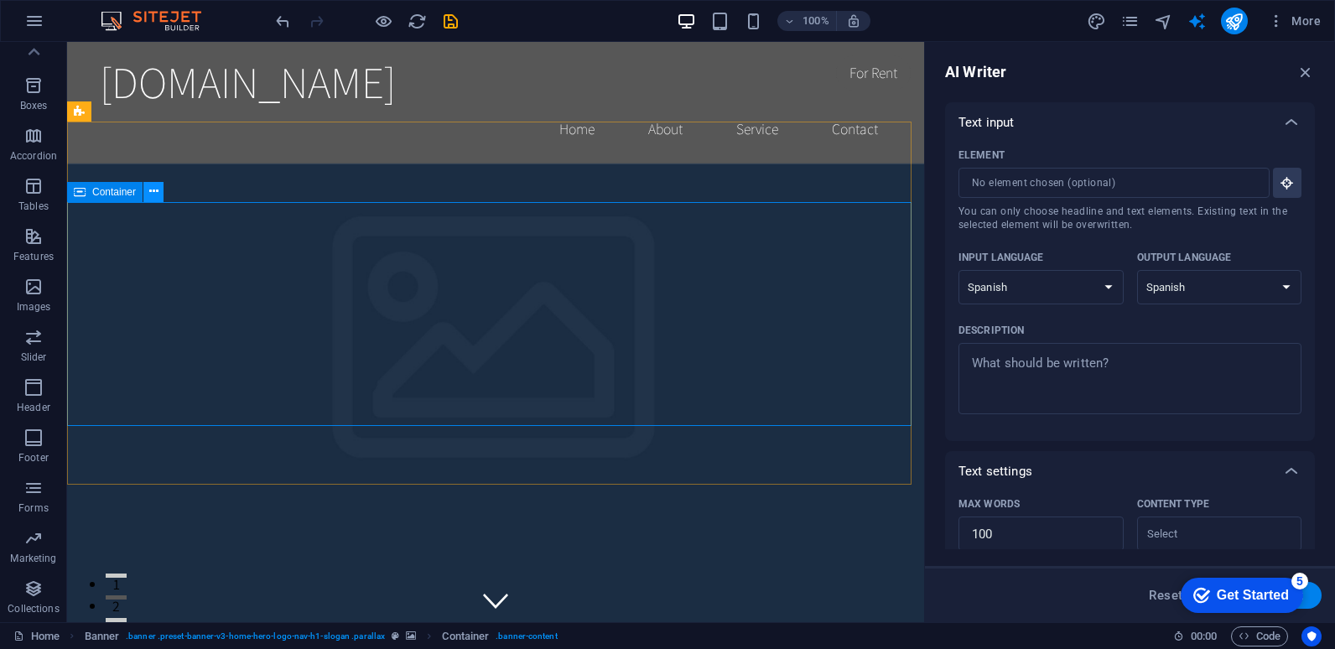
click at [149, 194] on icon at bounding box center [153, 192] width 9 height 18
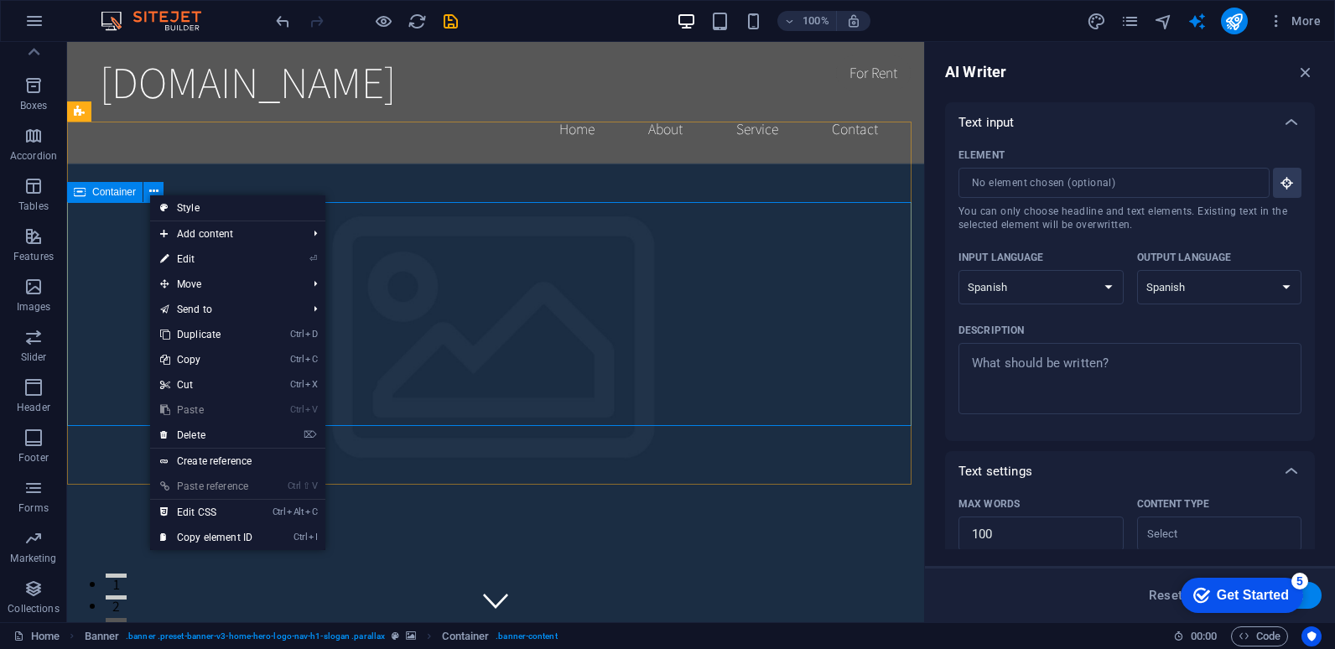
click at [114, 194] on span "Container" at bounding box center [114, 192] width 44 height 10
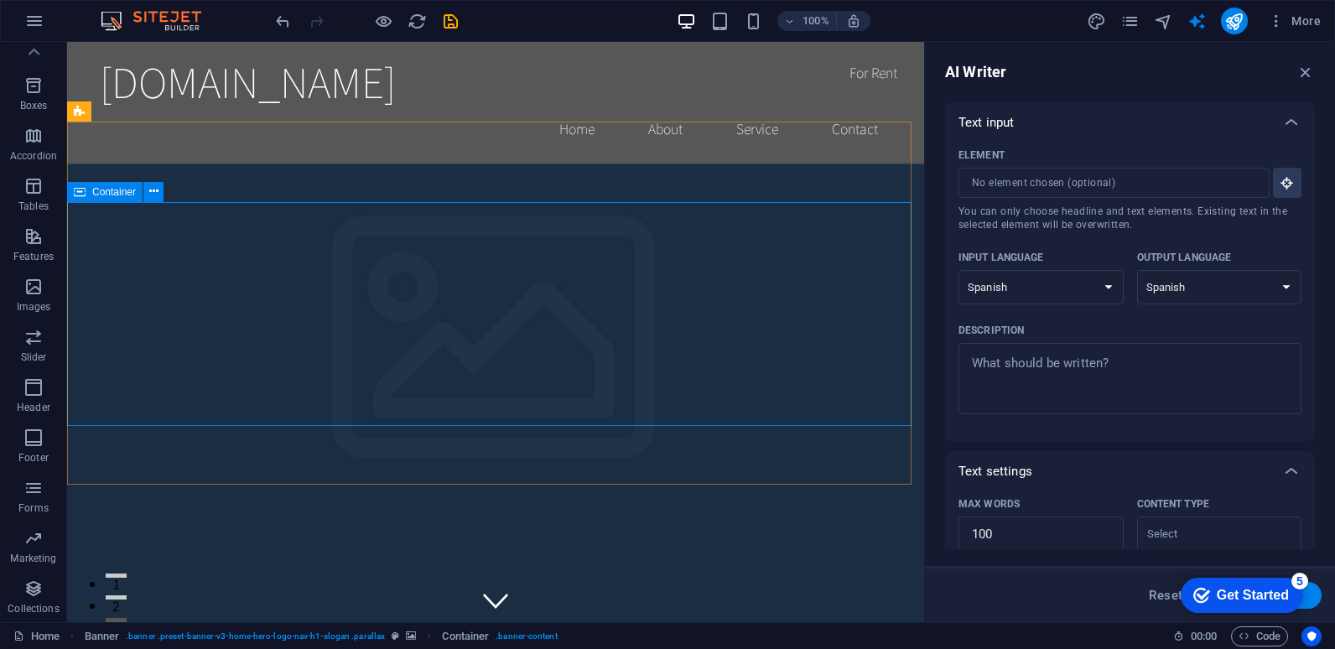
click at [114, 194] on span "Container" at bounding box center [114, 192] width 44 height 10
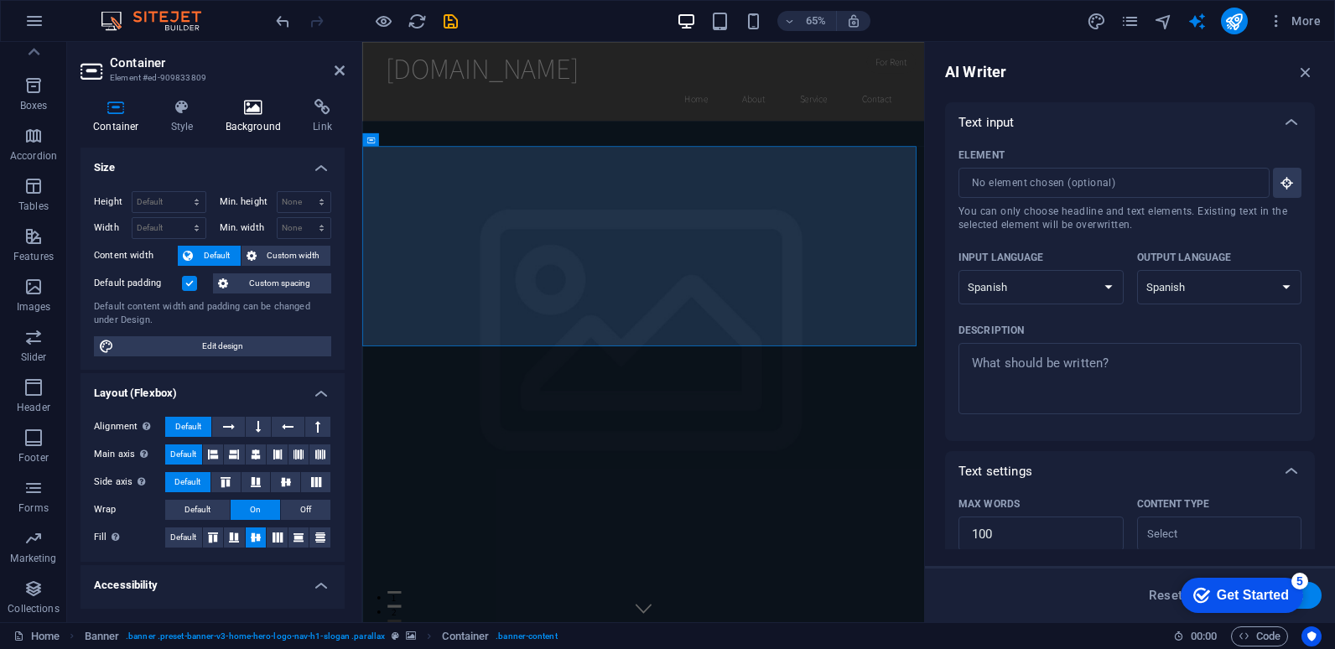
click at [265, 123] on h4 "Background" at bounding box center [257, 116] width 88 height 35
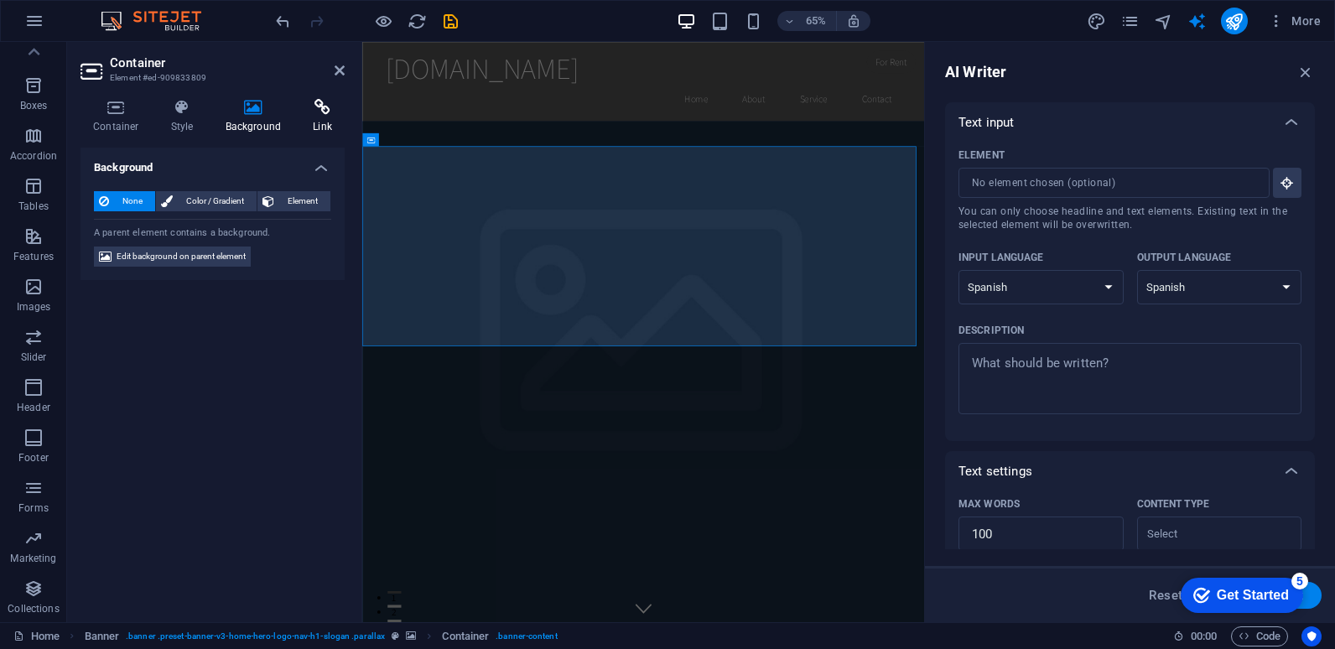
click at [320, 123] on h4 "Link" at bounding box center [322, 116] width 44 height 35
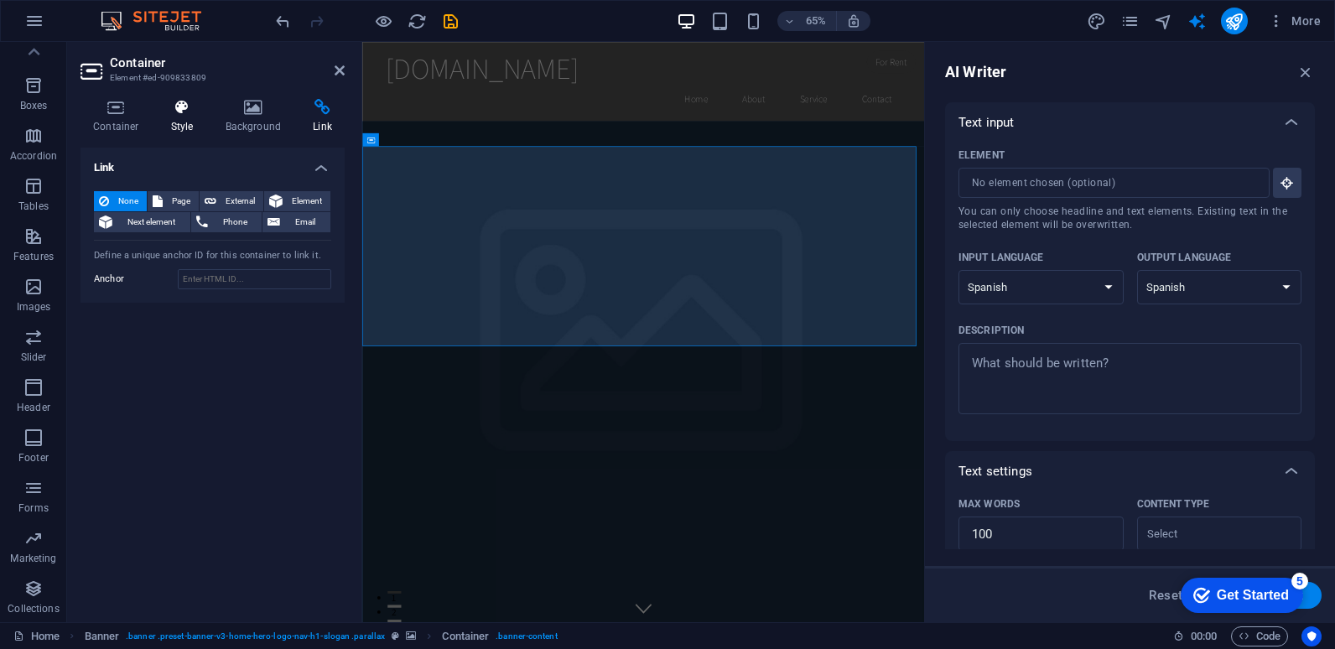
click at [204, 123] on h4 "Style" at bounding box center [186, 116] width 55 height 35
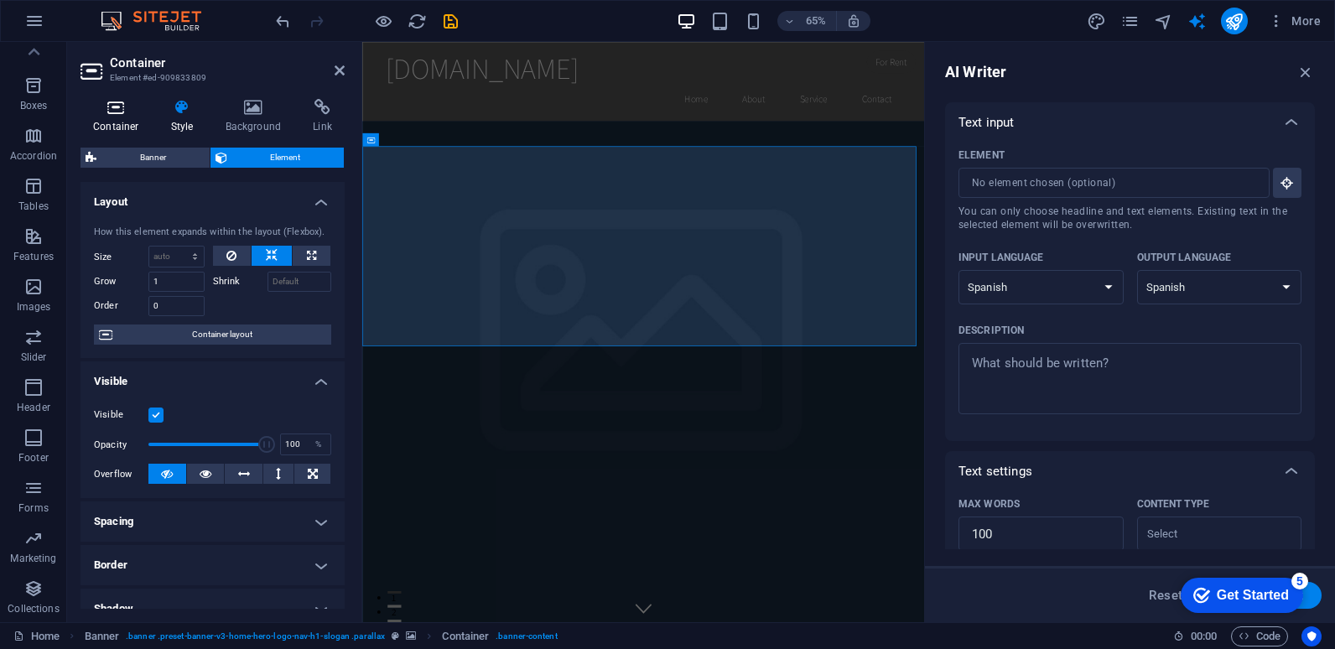
click at [139, 123] on h4 "Container" at bounding box center [120, 116] width 78 height 35
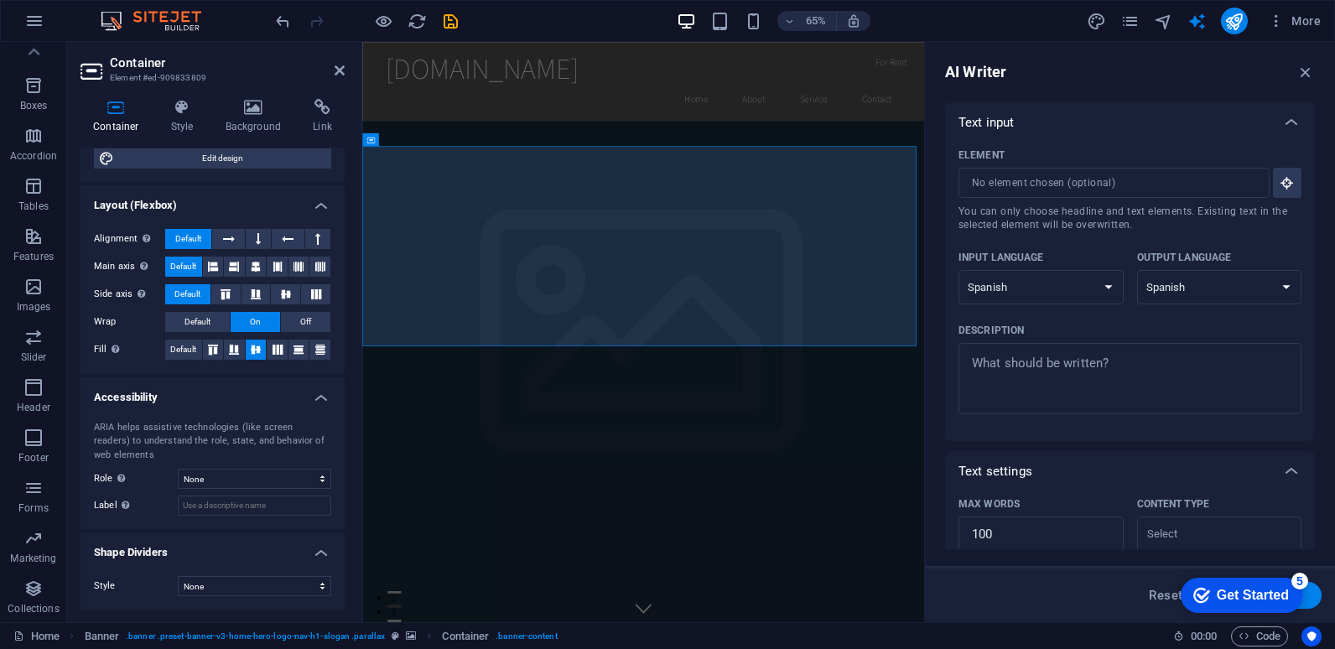
scroll to position [189, 0]
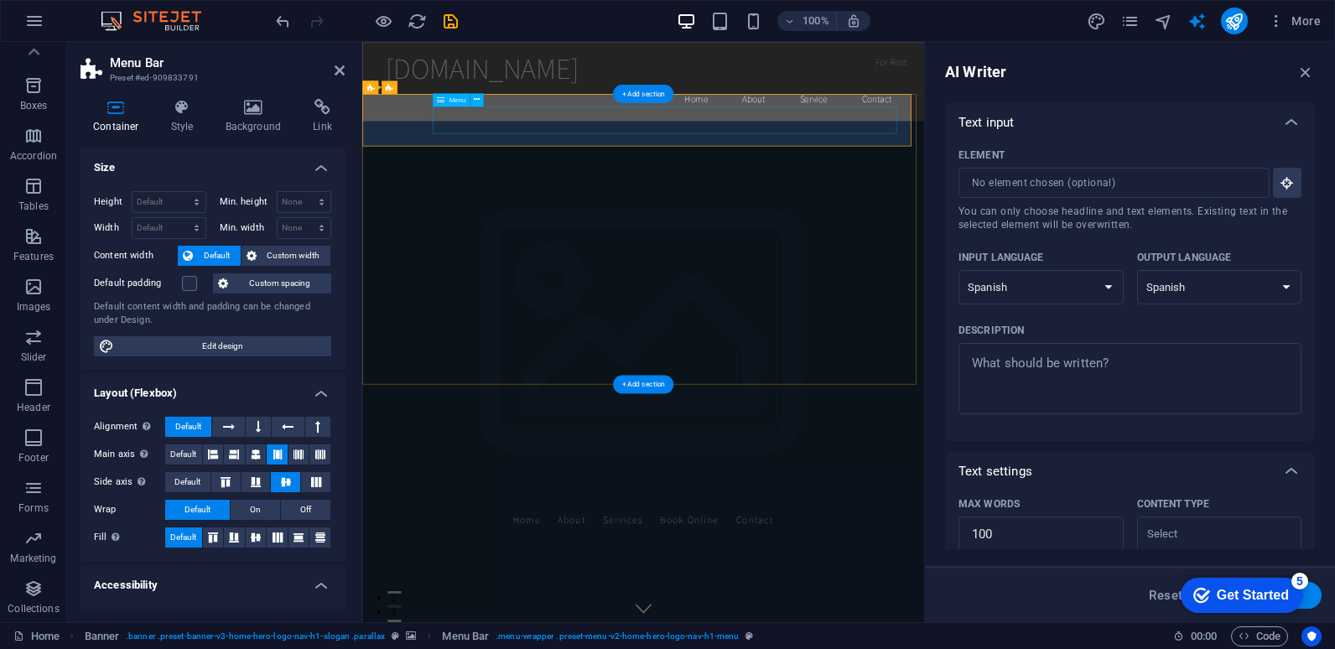
select select
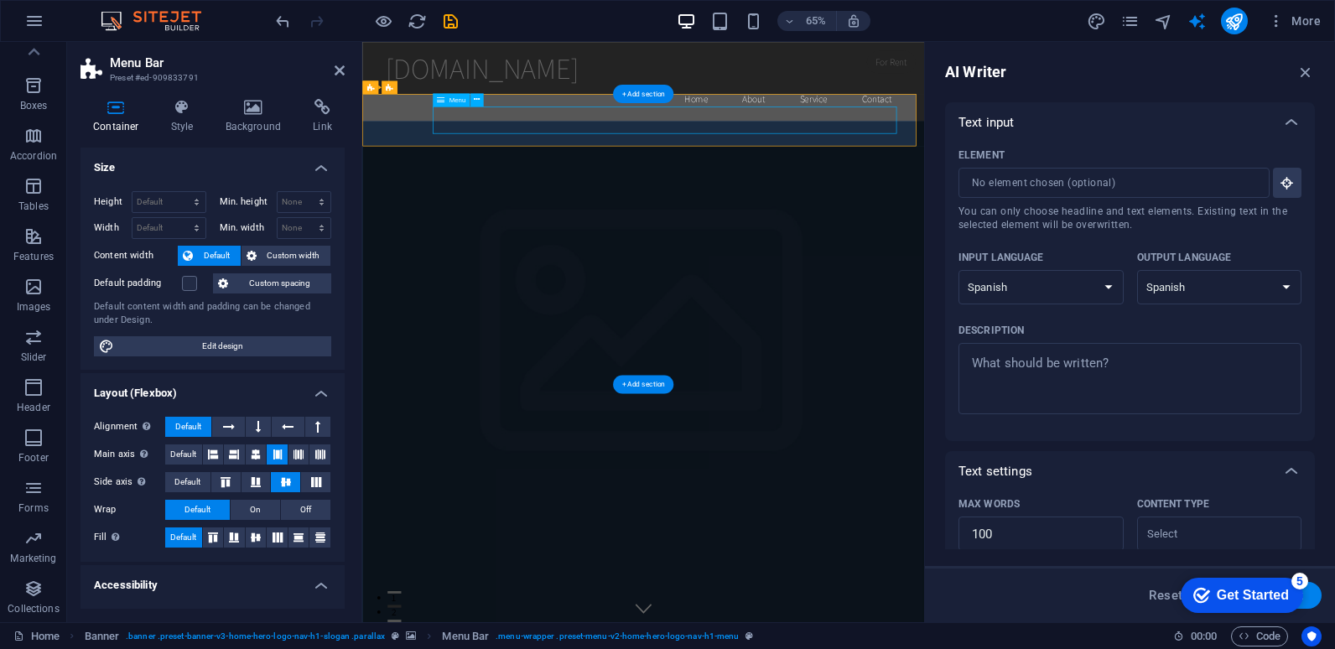
select select
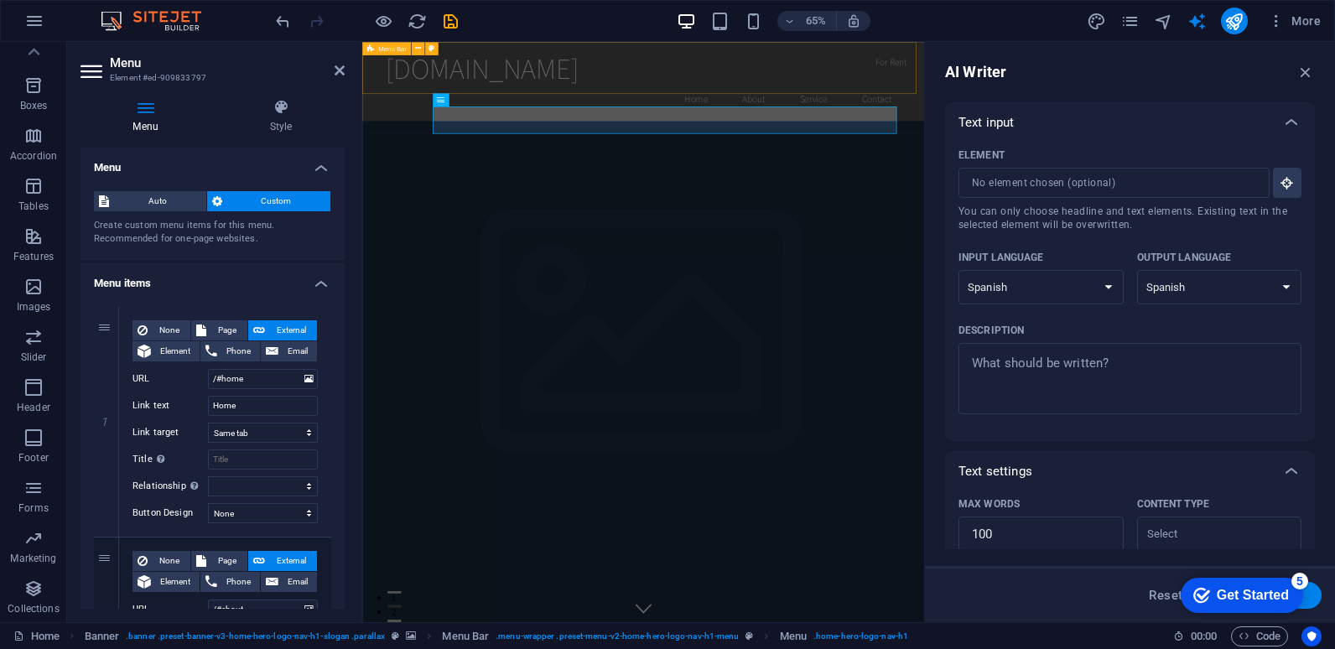
click at [1147, 107] on div "frp33.com Home About Service Contact" at bounding box center [794, 103] width 865 height 122
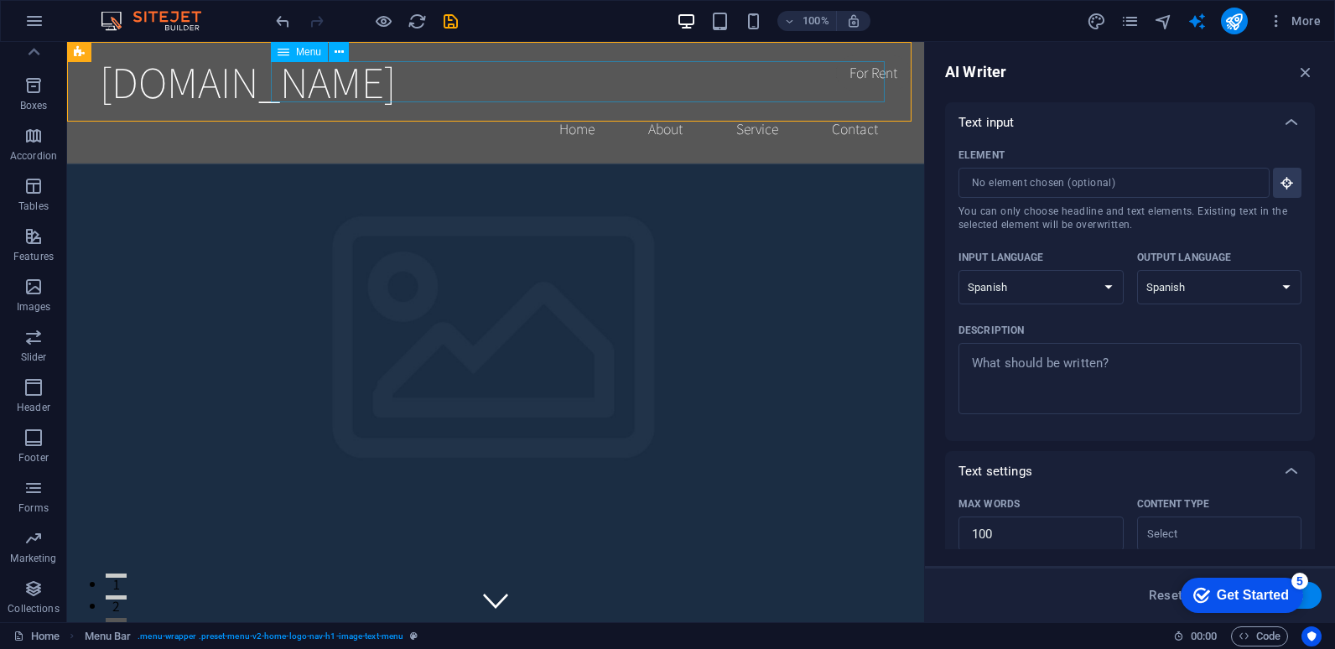
click at [873, 108] on nav "Home About Service Contact" at bounding box center [496, 129] width 792 height 42
select select
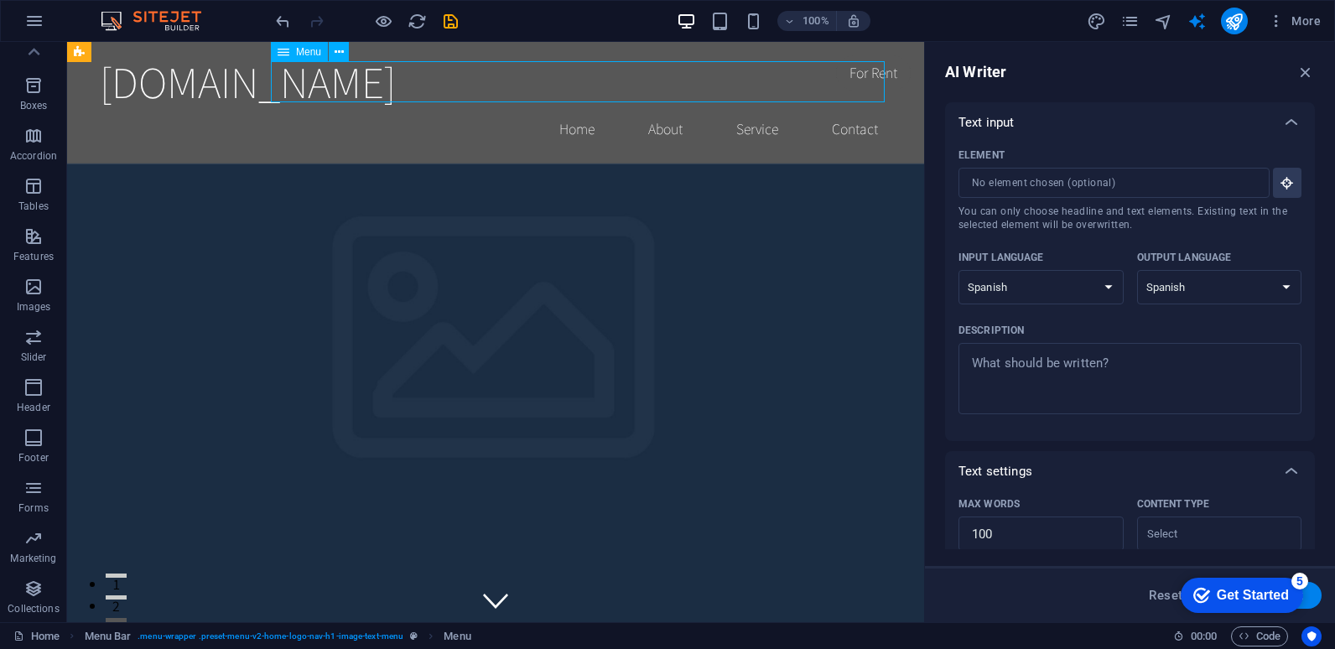
select select
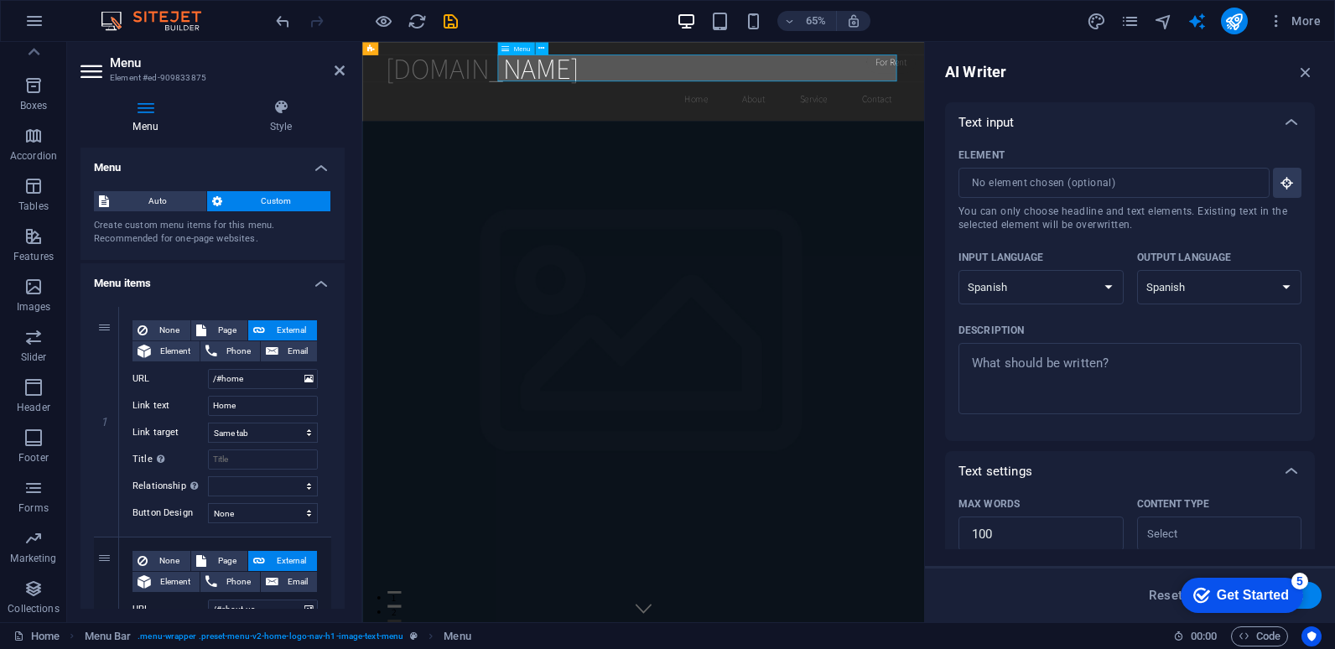
click at [1147, 108] on nav "Home About Service Contact" at bounding box center [795, 129] width 792 height 42
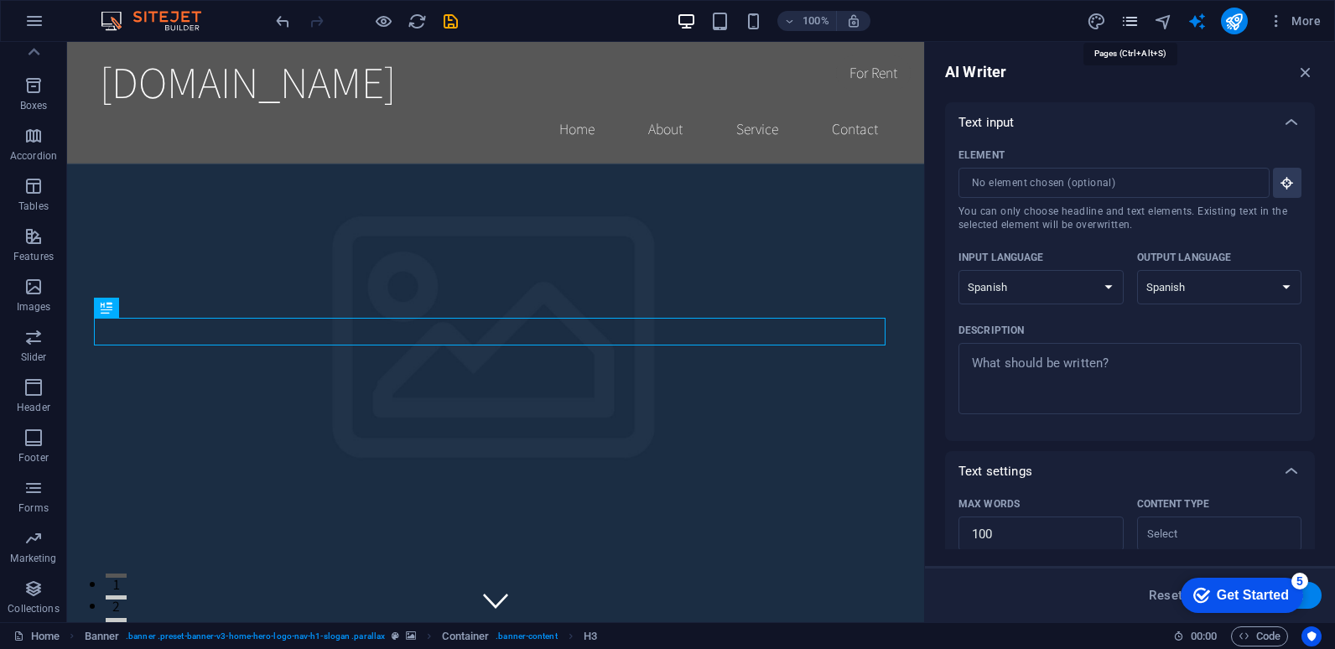
click at [1132, 23] on icon "pages" at bounding box center [1129, 21] width 19 height 19
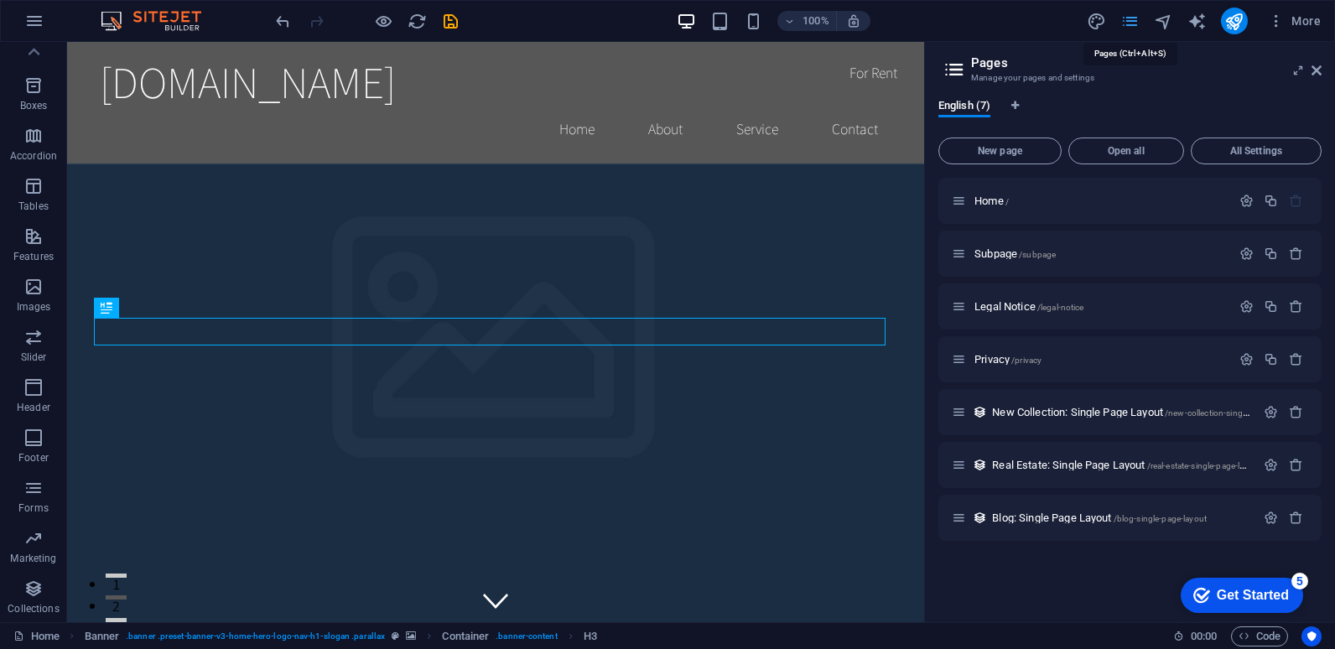
click at [1132, 23] on icon "pages" at bounding box center [1129, 21] width 19 height 19
click at [949, 108] on span "English (7)" at bounding box center [964, 107] width 52 height 23
click at [949, 71] on icon at bounding box center [954, 69] width 25 height 23
click at [989, 106] on span "English (7)" at bounding box center [964, 107] width 52 height 23
click at [1029, 106] on div "English (7)" at bounding box center [1129, 115] width 383 height 32
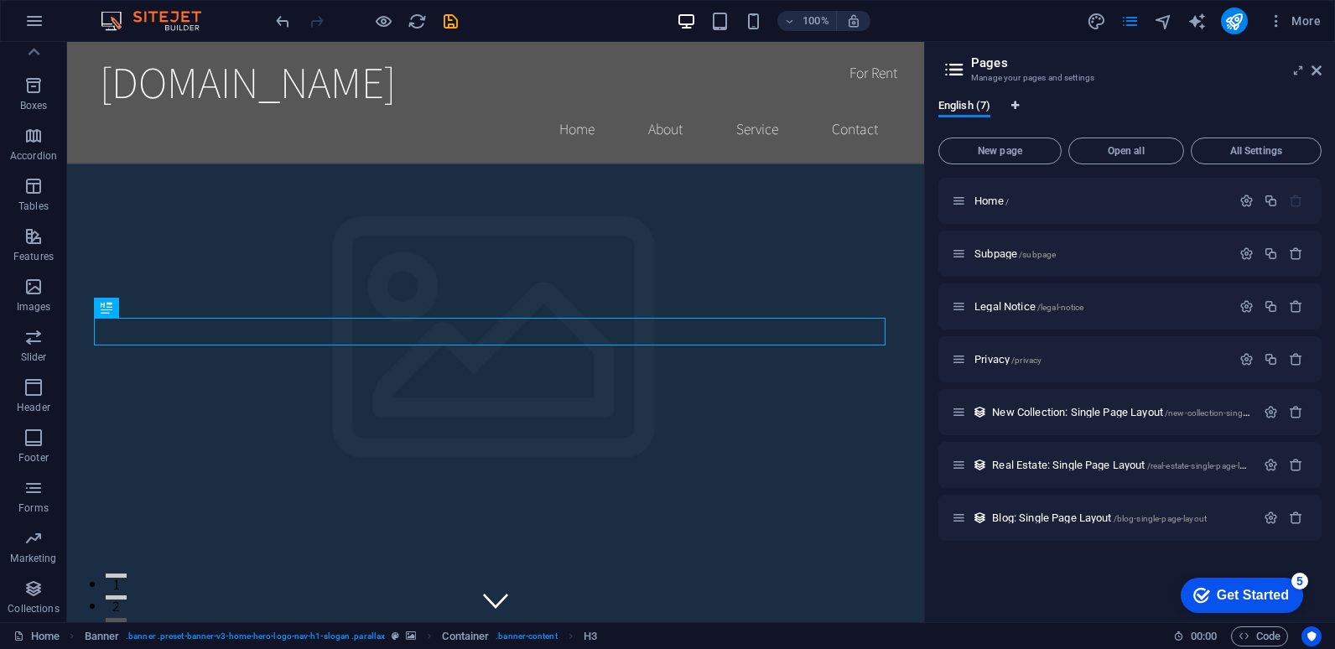
click at [1019, 106] on icon "Language Tabs" at bounding box center [1015, 106] width 8 height 10
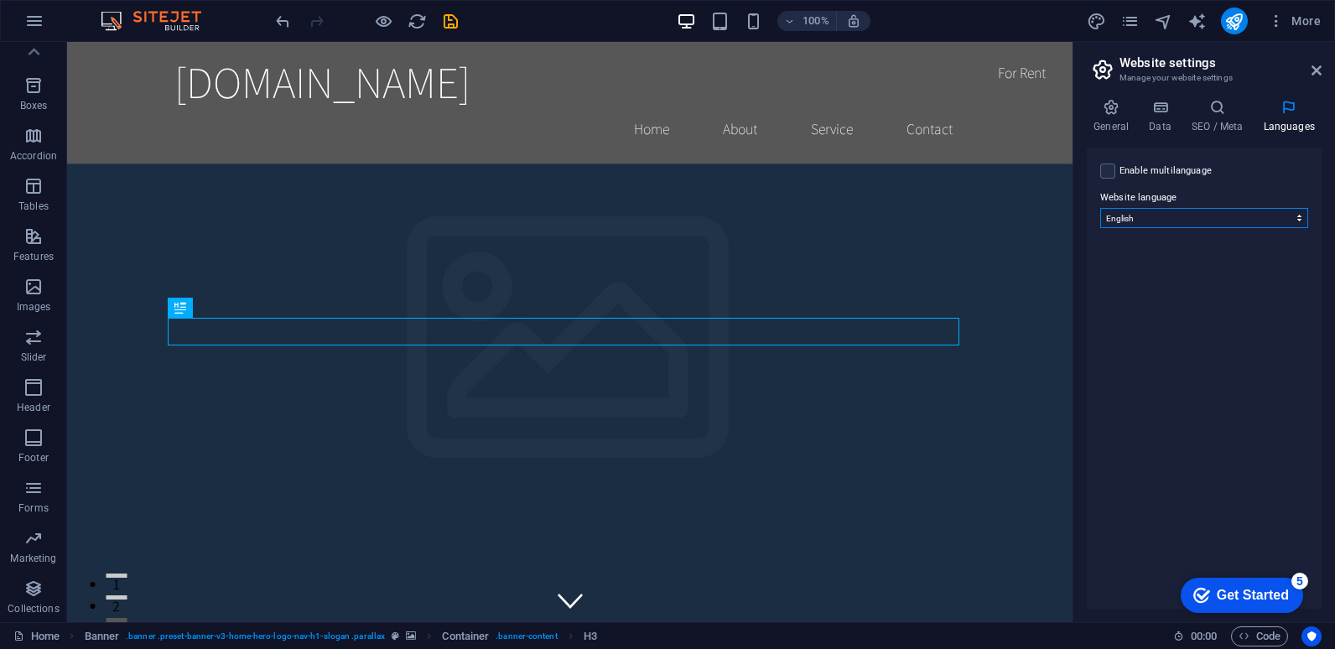
click at [1183, 211] on select "Abkhazian Afar Afrikaans Akan Albanian Amharic Arabic Aragonese Armenian Assame…" at bounding box center [1204, 218] width 208 height 20
click at [1100, 208] on select "Abkhazian Afar Afrikaans Akan Albanian Amharic Arabic Aragonese Armenian Assame…" at bounding box center [1204, 218] width 208 height 20
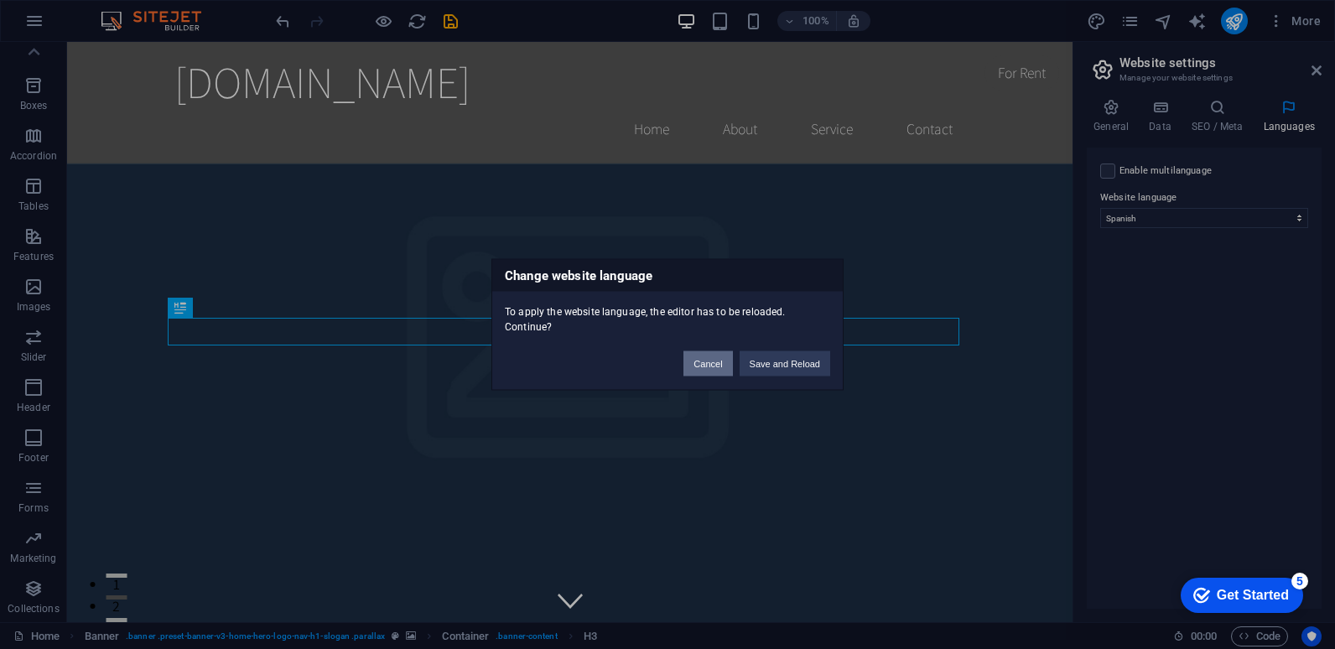
click at [703, 370] on button "Cancel" at bounding box center [708, 363] width 49 height 25
select select "41"
